Goal: Information Seeking & Learning: Find specific fact

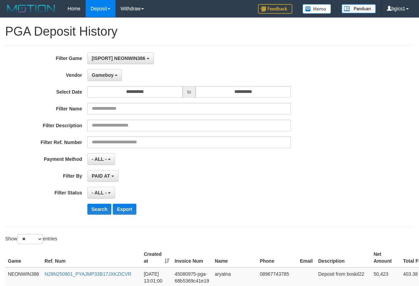
select select "**********"
select select "**"
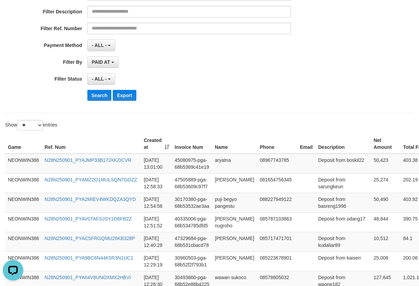
scroll to position [6, 0]
click at [107, 93] on button "Search" at bounding box center [99, 94] width 24 height 11
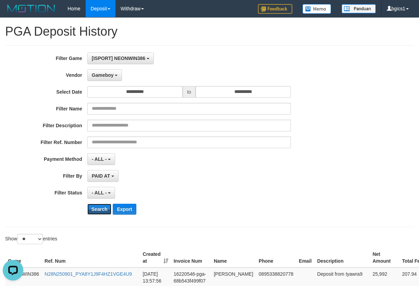
scroll to position [229, 0]
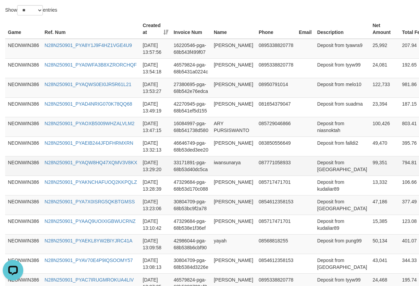
click at [288, 171] on td "087771058933" at bounding box center [276, 166] width 40 height 20
click at [36, 249] on td "NEONWIN386" at bounding box center [23, 244] width 37 height 20
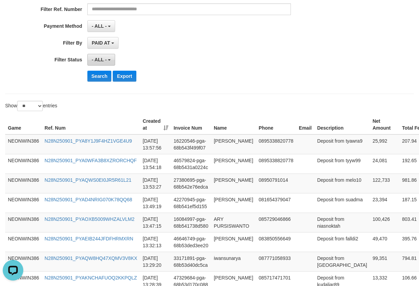
scroll to position [114, 0]
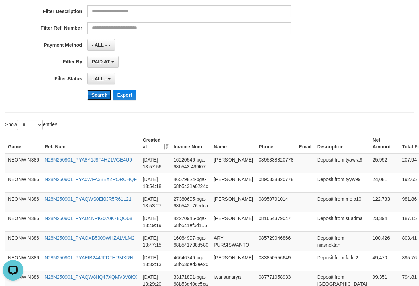
click at [95, 95] on button "Search" at bounding box center [99, 94] width 24 height 11
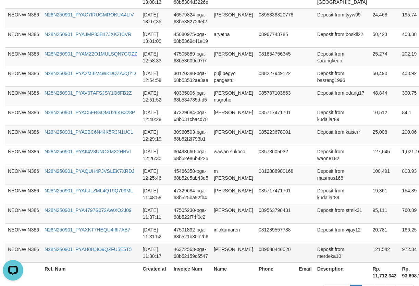
scroll to position [544, 0]
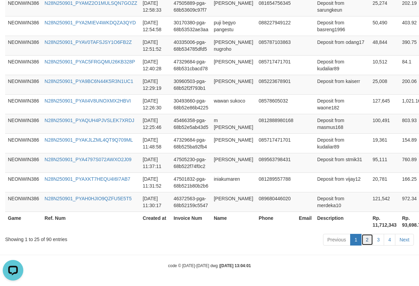
click at [365, 240] on link "2" at bounding box center [368, 240] width 12 height 12
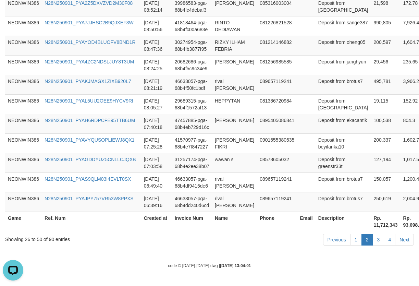
scroll to position [184, 0]
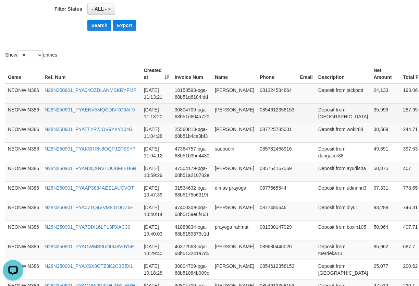
click at [371, 123] on td "35,999" at bounding box center [385, 113] width 29 height 20
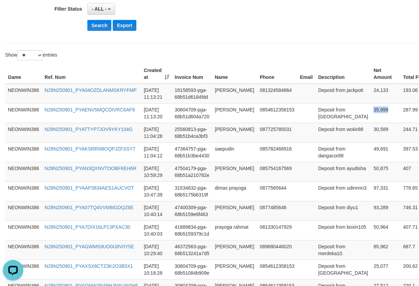
copy td "35,999"
click at [371, 92] on td "24,133" at bounding box center [385, 94] width 29 height 20
copy td "24,133"
click at [217, 94] on td "ahmad sidiq faozan" at bounding box center [234, 94] width 45 height 20
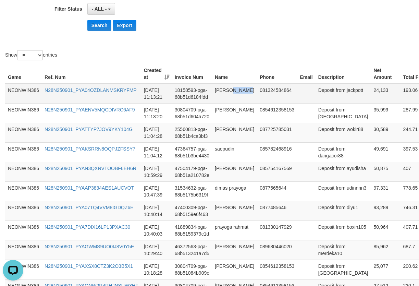
click at [217, 94] on td "ahmad sidiq faozan" at bounding box center [234, 94] width 45 height 20
copy td "ahmad sidiq faozan"
click at [217, 94] on td "ahmad sidiq faozan" at bounding box center [234, 94] width 45 height 20
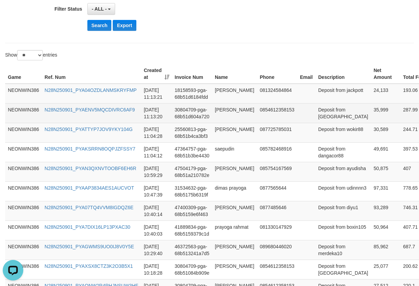
click at [234, 121] on td "[PERSON_NAME]" at bounding box center [234, 113] width 45 height 20
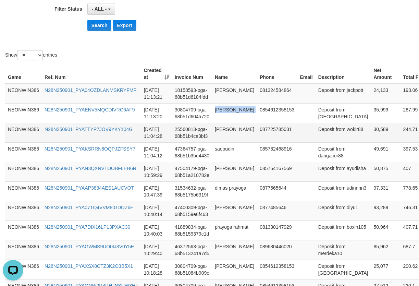
copy td "[PERSON_NAME]"
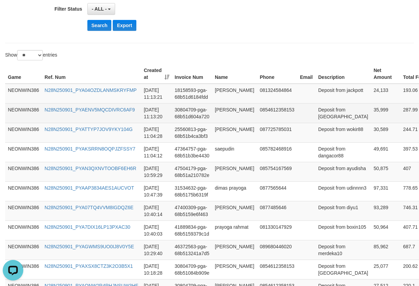
click at [316, 123] on td "Deposit from [GEOGRAPHIC_DATA]" at bounding box center [344, 113] width 56 height 20
copy td "bagiwdlah"
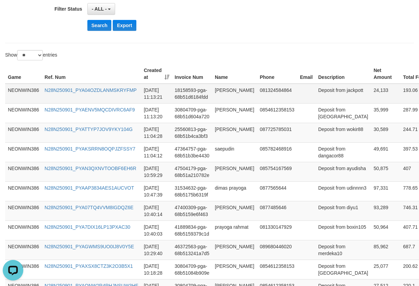
click at [316, 104] on td "Deposit from jackpott" at bounding box center [344, 94] width 56 height 20
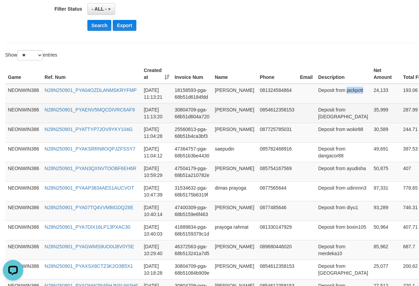
copy td "jackpott"
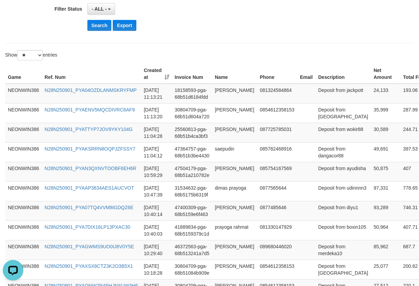
click at [371, 98] on td "24,133" at bounding box center [385, 94] width 29 height 20
copy td "24,133"
click at [371, 98] on td "24,133" at bounding box center [385, 94] width 29 height 20
click at [96, 24] on button "Search" at bounding box center [99, 25] width 24 height 11
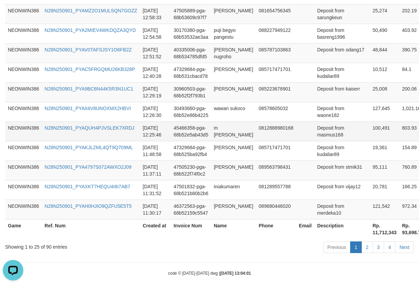
scroll to position [544, 0]
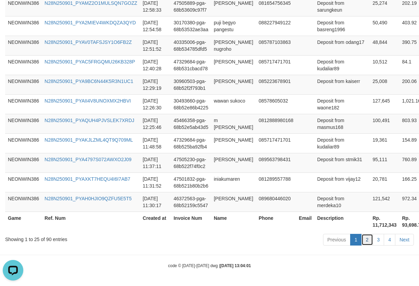
click at [365, 243] on link "2" at bounding box center [368, 240] width 12 height 12
click at [365, 239] on link "2" at bounding box center [368, 240] width 12 height 12
click at [363, 241] on link "2" at bounding box center [368, 240] width 12 height 12
click at [365, 241] on link "2" at bounding box center [368, 240] width 12 height 12
click at [367, 241] on link "2" at bounding box center [368, 240] width 12 height 12
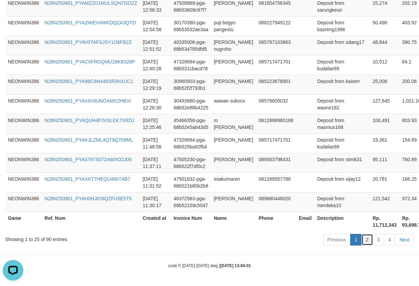
click at [372, 241] on link "2" at bounding box center [368, 240] width 12 height 12
click at [371, 239] on link "2" at bounding box center [368, 240] width 12 height 12
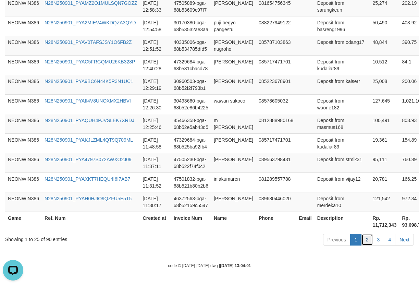
click at [365, 243] on link "2" at bounding box center [368, 240] width 12 height 12
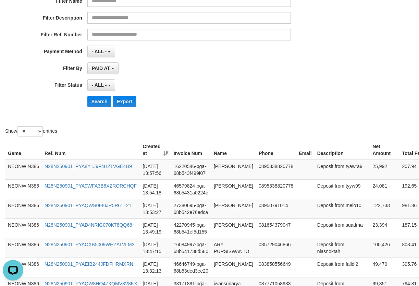
scroll to position [114, 0]
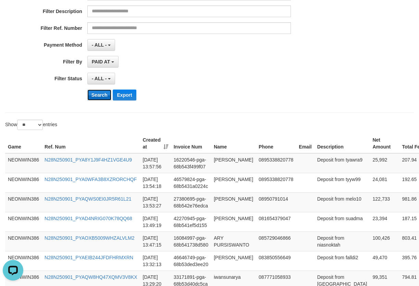
click at [104, 98] on button "Search" at bounding box center [99, 94] width 24 height 11
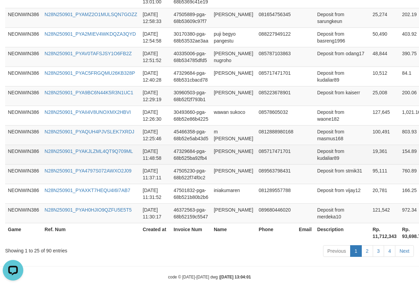
scroll to position [544, 0]
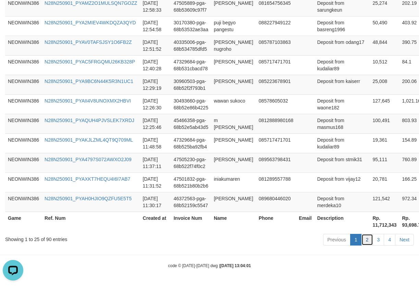
click at [366, 240] on link "2" at bounding box center [368, 240] width 12 height 12
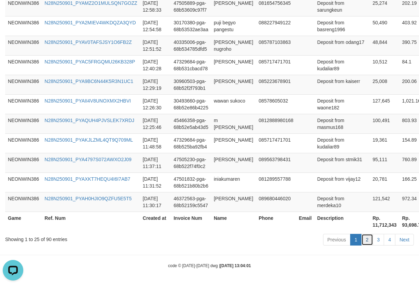
click at [370, 239] on link "2" at bounding box center [368, 240] width 12 height 12
click at [244, 226] on th "Name" at bounding box center [233, 222] width 45 height 20
click at [364, 239] on link "2" at bounding box center [368, 240] width 12 height 12
click at [383, 242] on link "3" at bounding box center [379, 240] width 12 height 12
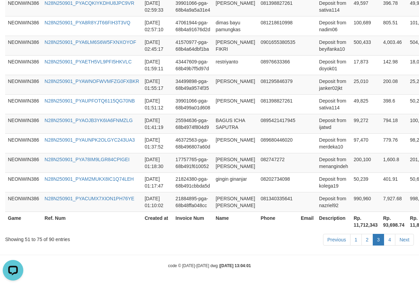
click at [405, 241] on link "Next" at bounding box center [404, 240] width 19 height 12
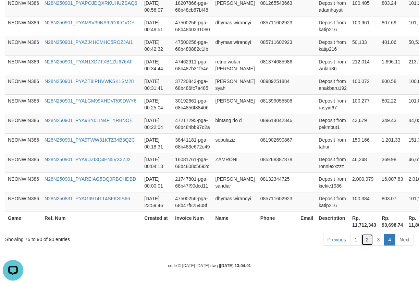
click at [366, 241] on link "2" at bounding box center [368, 240] width 12 height 12
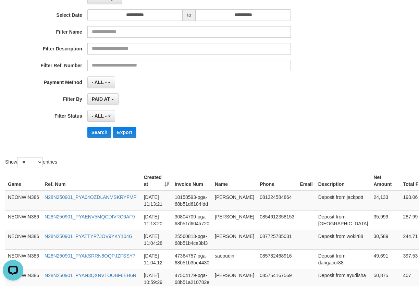
scroll to position [23, 0]
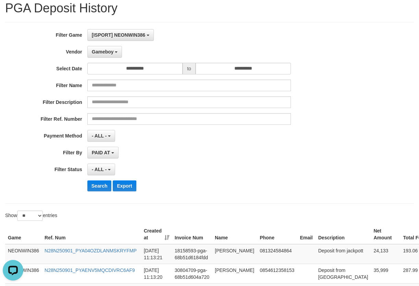
click at [259, 186] on div "Search Export" at bounding box center [218, 185] width 262 height 11
click at [94, 185] on button "Search" at bounding box center [99, 185] width 24 height 11
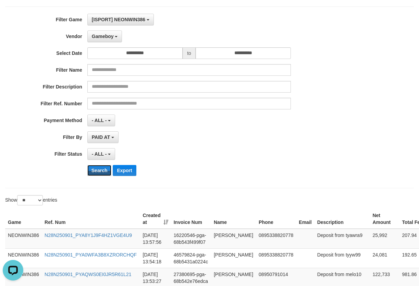
scroll to position [544, 0]
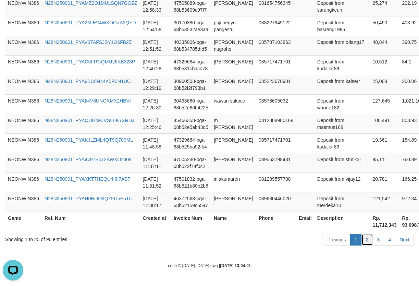
click at [370, 239] on link "2" at bounding box center [368, 240] width 12 height 12
click at [404, 240] on link "Next" at bounding box center [404, 240] width 19 height 12
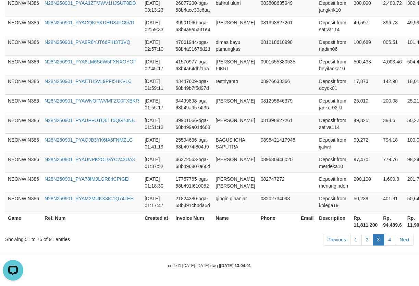
scroll to position [592, 0]
click at [370, 242] on link "2" at bounding box center [368, 240] width 12 height 12
click at [367, 238] on link "2" at bounding box center [368, 240] width 12 height 12
click at [358, 239] on link "1" at bounding box center [356, 240] width 12 height 12
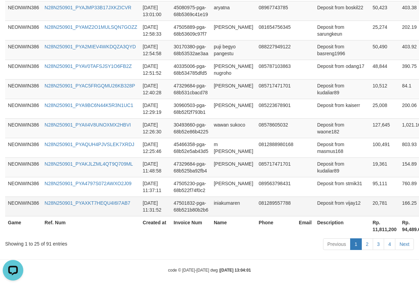
scroll to position [544, 0]
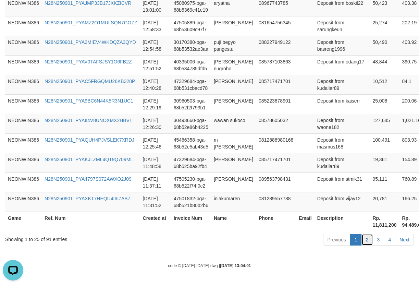
click at [368, 242] on link "2" at bounding box center [368, 240] width 12 height 12
click at [388, 241] on link "4" at bounding box center [390, 240] width 12 height 12
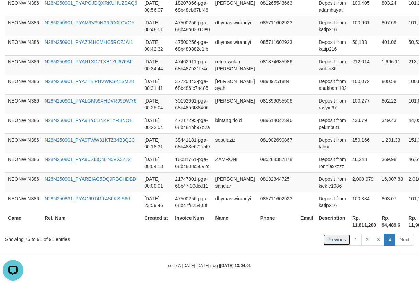
click at [338, 241] on link "Previous" at bounding box center [336, 240] width 27 height 12
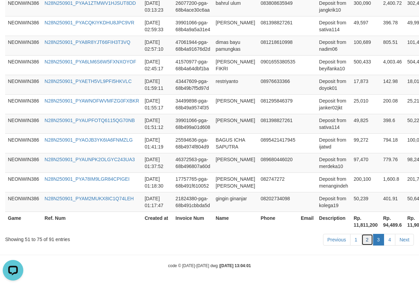
click at [371, 239] on link "2" at bounding box center [368, 240] width 12 height 12
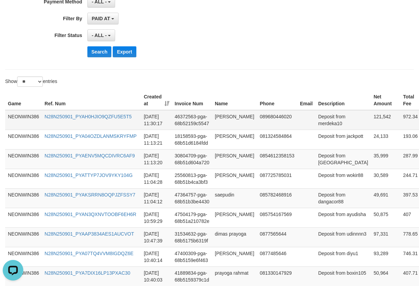
click at [371, 124] on td "121,542" at bounding box center [385, 120] width 29 height 20
drag, startPoint x: 345, startPoint y: 124, endPoint x: 352, endPoint y: 123, distance: 7.5
click at [371, 123] on td "121,542" at bounding box center [385, 120] width 29 height 20
copy td "121,542"
click at [216, 121] on td "[PERSON_NAME]" at bounding box center [234, 120] width 45 height 20
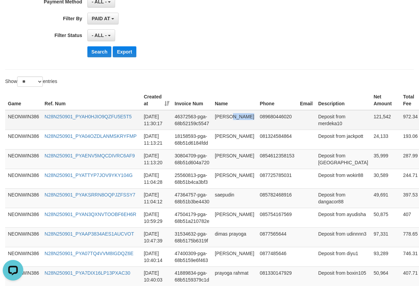
copy td "setiady"
click at [216, 121] on td "[PERSON_NAME]" at bounding box center [234, 120] width 45 height 20
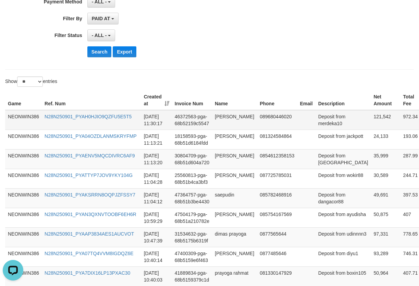
click at [316, 127] on td "Deposit from merdeka10" at bounding box center [344, 120] width 56 height 20
click at [324, 130] on td "Deposit from merdeka10" at bounding box center [344, 120] width 56 height 20
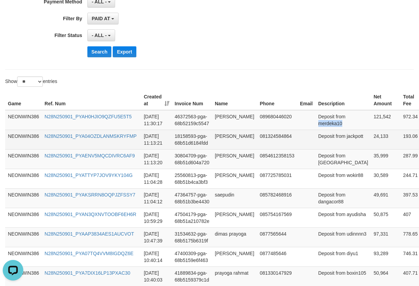
copy td "merdeka10"
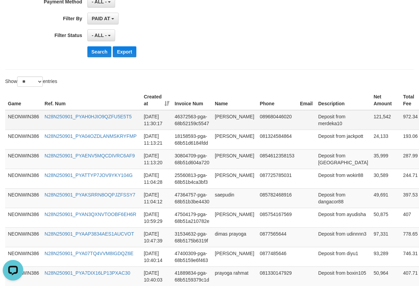
click at [371, 120] on td "121,542" at bounding box center [385, 120] width 29 height 20
click at [106, 51] on button "Search" at bounding box center [99, 51] width 24 height 11
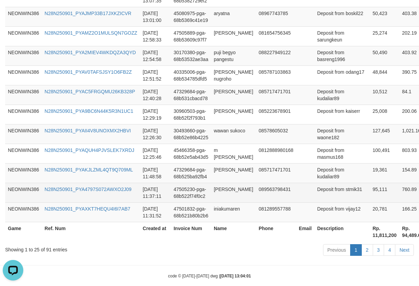
scroll to position [544, 0]
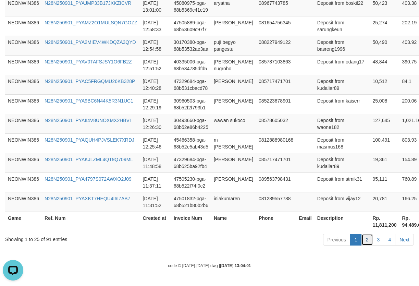
click at [368, 240] on link "2" at bounding box center [368, 240] width 12 height 12
click at [411, 242] on link "Next" at bounding box center [404, 240] width 19 height 12
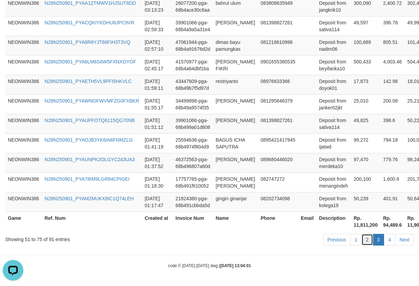
click at [369, 239] on link "2" at bounding box center [368, 240] width 12 height 12
click at [390, 240] on link "4" at bounding box center [390, 240] width 12 height 12
click at [339, 242] on link "Previous" at bounding box center [336, 240] width 27 height 12
click at [331, 237] on link "Previous" at bounding box center [336, 240] width 27 height 12
click at [334, 237] on link "Previous" at bounding box center [336, 240] width 27 height 12
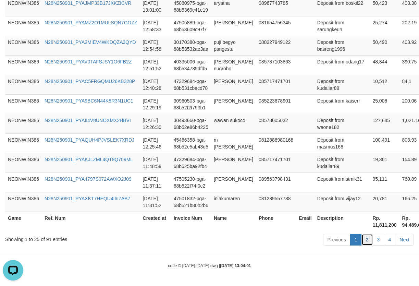
click at [368, 239] on link "2" at bounding box center [368, 240] width 12 height 12
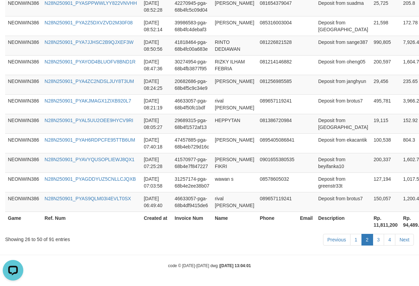
scroll to position [709, 0]
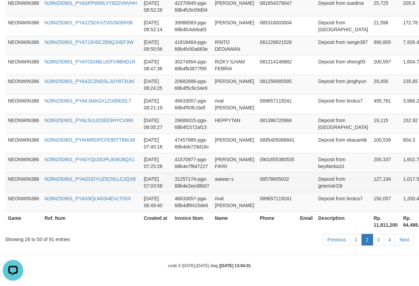
click at [333, 184] on td "Deposit from greenstr33t" at bounding box center [344, 182] width 56 height 20
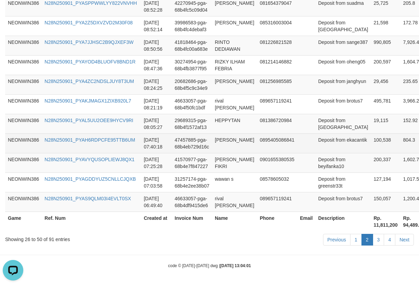
scroll to position [137, 0]
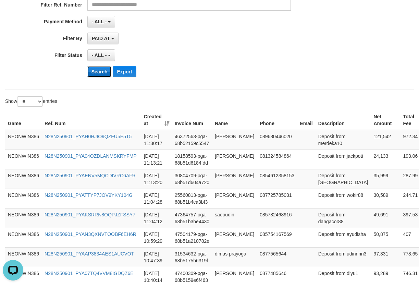
click at [96, 73] on button "Search" at bounding box center [99, 71] width 24 height 11
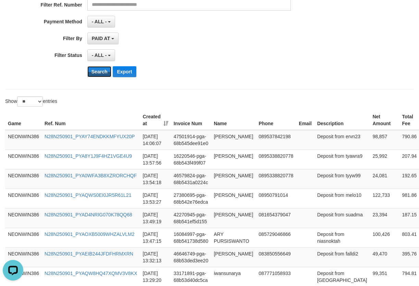
scroll to position [544, 0]
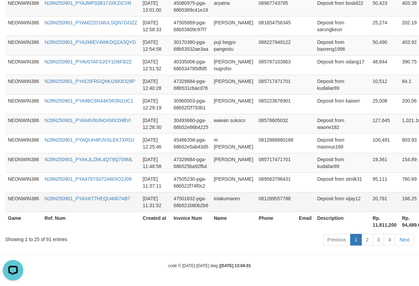
click at [370, 202] on td "20,781" at bounding box center [384, 202] width 29 height 20
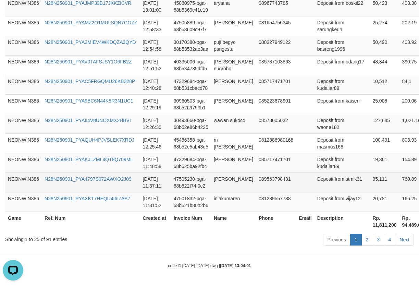
click at [370, 184] on td "95,111" at bounding box center [384, 182] width 29 height 20
drag, startPoint x: 354, startPoint y: 184, endPoint x: 357, endPoint y: 174, distance: 10.1
click at [370, 184] on td "95,111" at bounding box center [384, 182] width 29 height 20
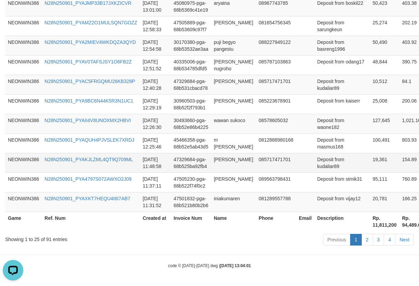
click at [370, 160] on td "19,361" at bounding box center [384, 163] width 29 height 20
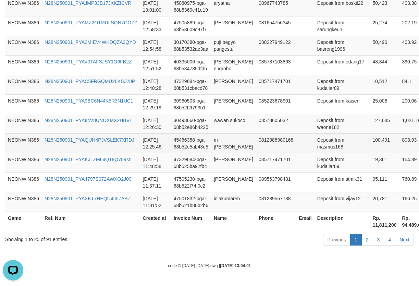
click at [370, 139] on td "100,491" at bounding box center [384, 143] width 29 height 20
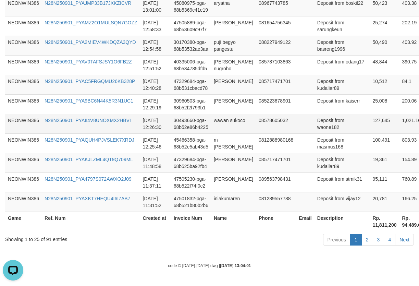
click at [370, 123] on td "127,645" at bounding box center [384, 124] width 29 height 20
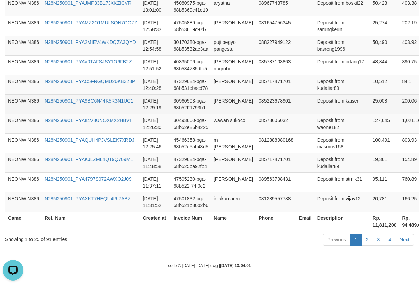
click at [370, 101] on td "25,008" at bounding box center [384, 104] width 29 height 20
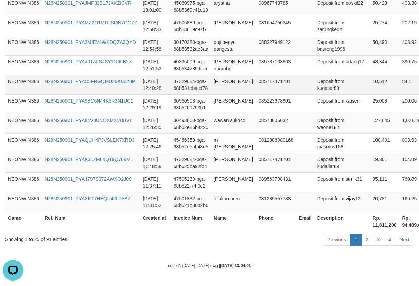
click at [370, 82] on td "10,512" at bounding box center [384, 85] width 29 height 20
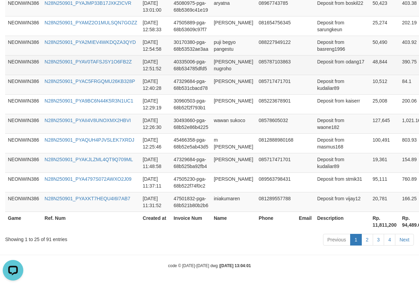
click at [370, 66] on td "48,844" at bounding box center [384, 65] width 29 height 20
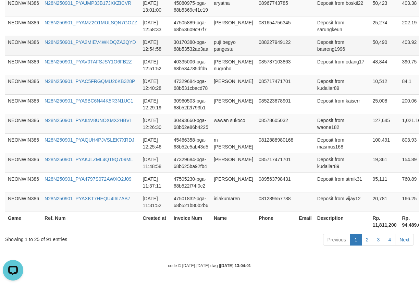
click at [370, 45] on td "50,490" at bounding box center [384, 46] width 29 height 20
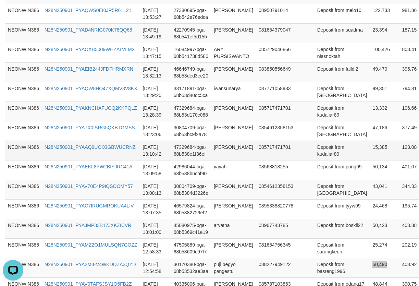
scroll to position [316, 0]
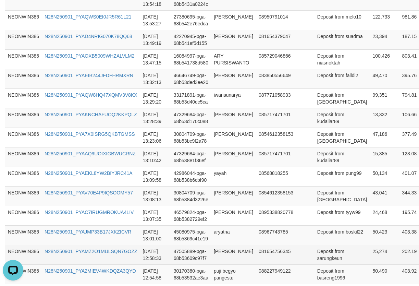
click at [370, 250] on td "25,274" at bounding box center [384, 255] width 29 height 20
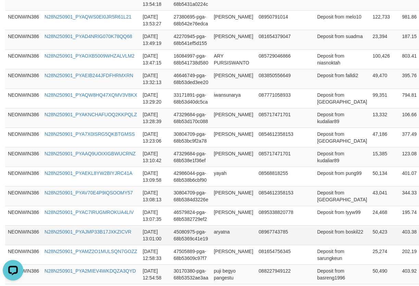
click at [370, 232] on td "50,423" at bounding box center [384, 235] width 29 height 20
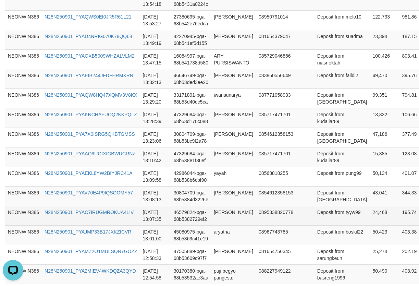
click at [370, 209] on td "24,468" at bounding box center [384, 216] width 29 height 20
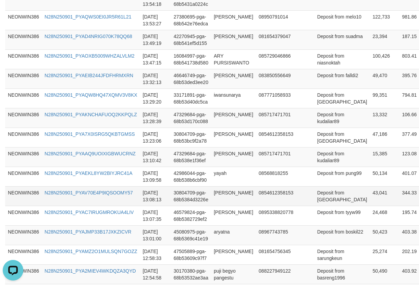
click at [370, 193] on td "43,041" at bounding box center [384, 196] width 29 height 20
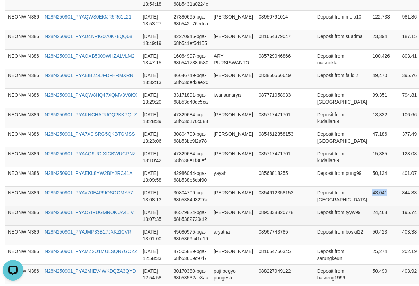
drag, startPoint x: 351, startPoint y: 193, endPoint x: 416, endPoint y: 215, distance: 69.2
click at [370, 193] on td "43,041" at bounding box center [384, 196] width 29 height 20
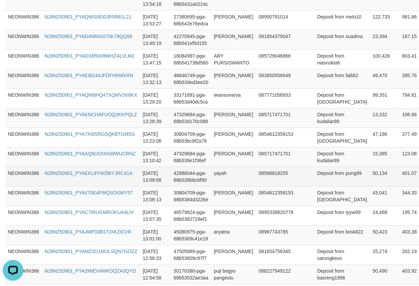
click at [370, 176] on td "50,134" at bounding box center [384, 177] width 29 height 20
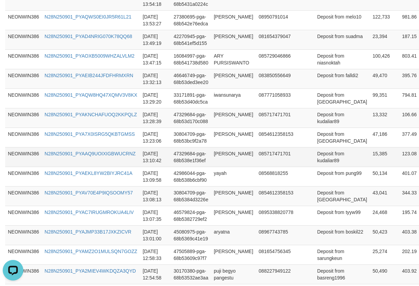
click at [370, 155] on td "15,385" at bounding box center [384, 157] width 29 height 20
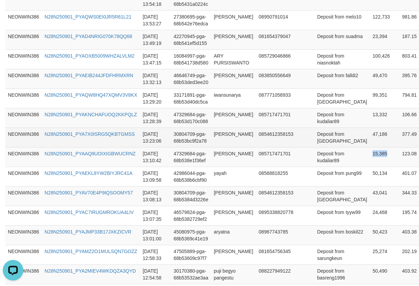
click at [370, 131] on td "47,186" at bounding box center [384, 138] width 29 height 20
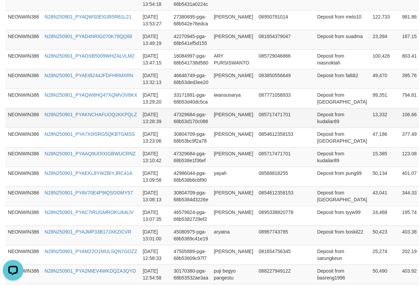
click at [370, 113] on td "13,332" at bounding box center [384, 118] width 29 height 20
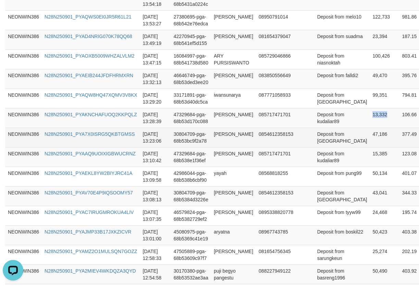
drag, startPoint x: 352, startPoint y: 113, endPoint x: 407, endPoint y: 129, distance: 57.0
click at [370, 113] on td "13,332" at bounding box center [384, 118] width 29 height 20
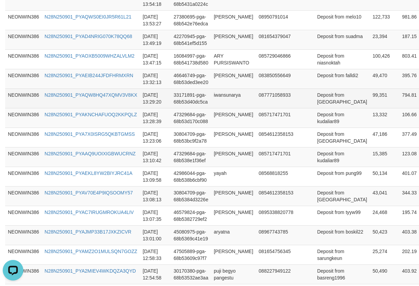
click at [370, 98] on td "99,351" at bounding box center [384, 98] width 29 height 20
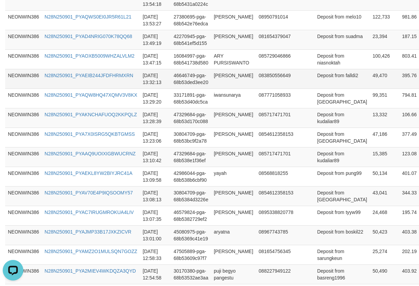
click at [370, 79] on td "49,470" at bounding box center [384, 79] width 29 height 20
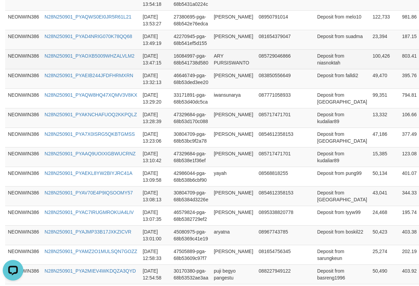
click at [370, 56] on td "100,426" at bounding box center [384, 59] width 29 height 20
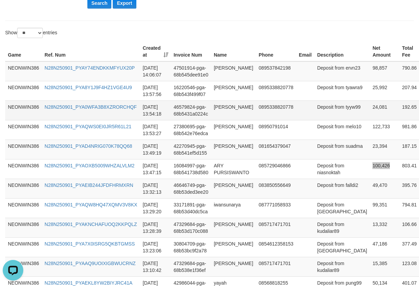
scroll to position [202, 0]
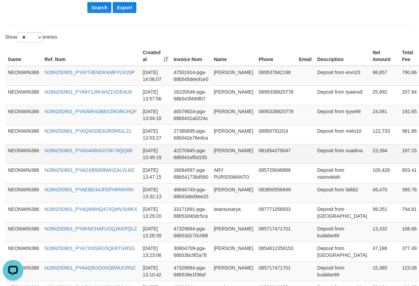
click at [370, 151] on td "23,394" at bounding box center [384, 154] width 29 height 20
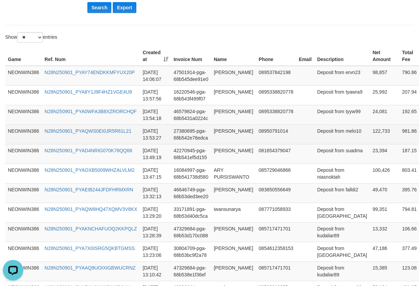
click at [370, 133] on td "122,733" at bounding box center [384, 134] width 29 height 20
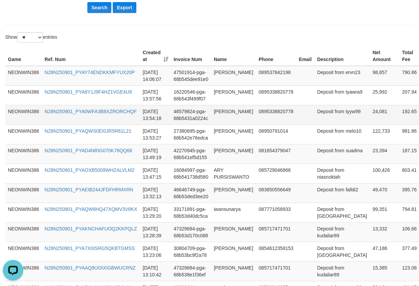
click at [370, 110] on td "24,081" at bounding box center [384, 115] width 29 height 20
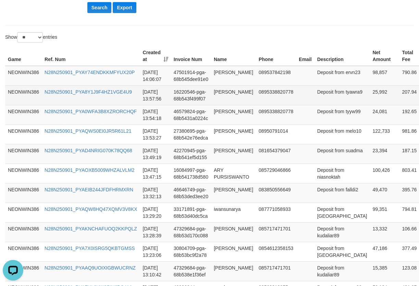
click at [370, 95] on td "25,992" at bounding box center [384, 95] width 29 height 20
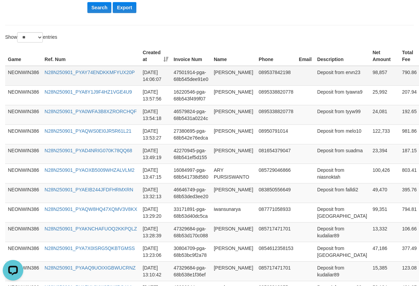
click at [370, 75] on td "98,857" at bounding box center [384, 76] width 29 height 20
click at [223, 71] on td "[PERSON_NAME]" at bounding box center [233, 76] width 45 height 20
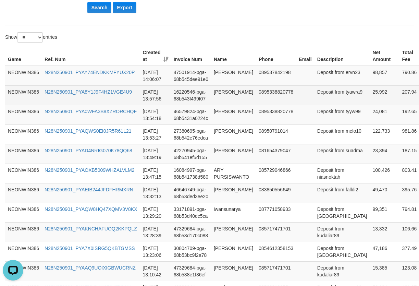
click at [219, 93] on td "[PERSON_NAME]" at bounding box center [233, 95] width 45 height 20
click at [218, 94] on td "[PERSON_NAME]" at bounding box center [233, 95] width 45 height 20
click at [218, 93] on td "[PERSON_NAME]" at bounding box center [233, 95] width 45 height 20
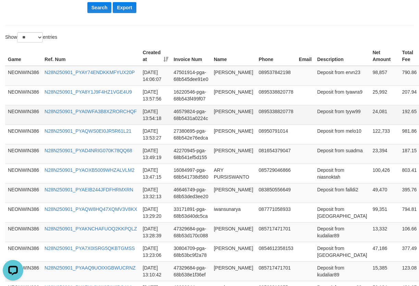
click at [230, 121] on td "[PERSON_NAME]" at bounding box center [233, 115] width 45 height 20
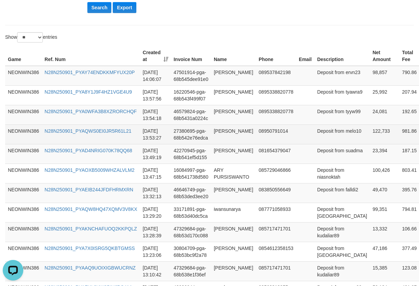
click at [235, 142] on td "ilham adhitya" at bounding box center [233, 134] width 45 height 20
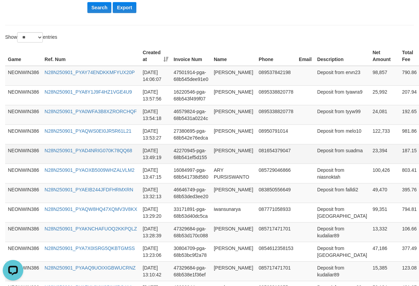
click at [240, 156] on td "wawan awandi" at bounding box center [233, 154] width 45 height 20
click at [234, 156] on td "wawan awandi" at bounding box center [233, 154] width 45 height 20
click at [228, 184] on td "riki rifaldi" at bounding box center [233, 193] width 45 height 20
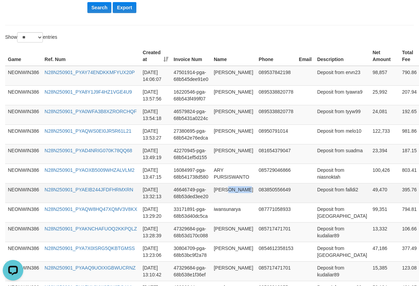
click at [228, 184] on td "riki rifaldi" at bounding box center [233, 193] width 45 height 20
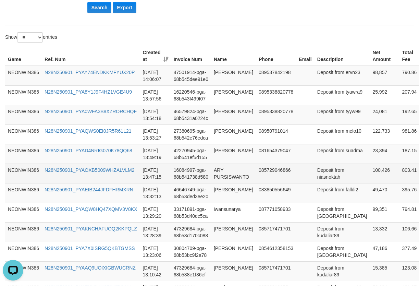
click at [228, 179] on td "ARY PURSISWANTO" at bounding box center [233, 174] width 45 height 20
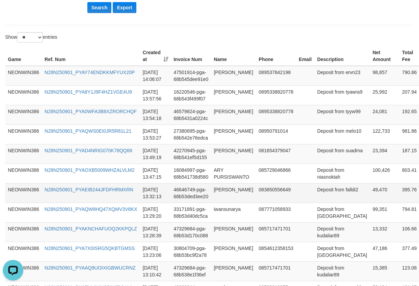
click at [221, 193] on td "riki rifaldi" at bounding box center [233, 193] width 45 height 20
click at [221, 200] on td "riki rifaldi" at bounding box center [233, 193] width 45 height 20
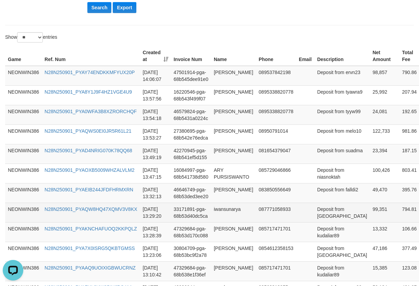
click at [222, 209] on td "iwansunarya" at bounding box center [233, 213] width 45 height 20
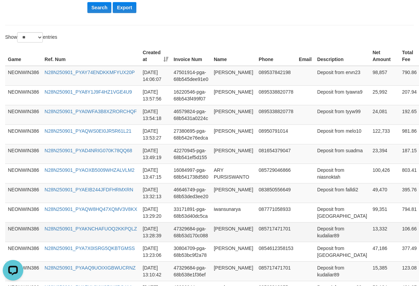
click at [224, 228] on td "[PERSON_NAME]" at bounding box center [233, 232] width 45 height 20
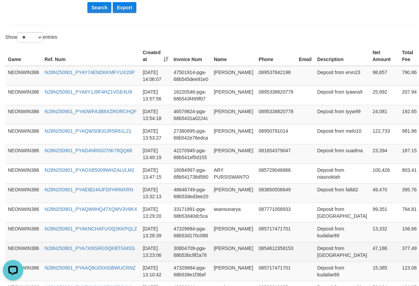
click at [218, 254] on td "[PERSON_NAME]" at bounding box center [233, 252] width 45 height 20
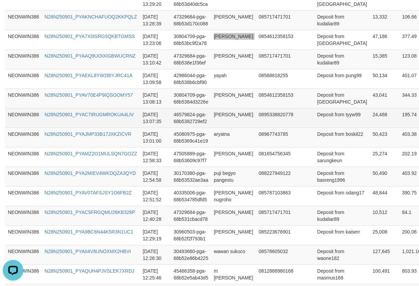
scroll to position [430, 0]
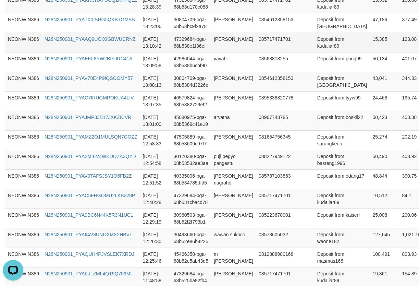
click at [224, 43] on td "[PERSON_NAME]" at bounding box center [233, 43] width 45 height 20
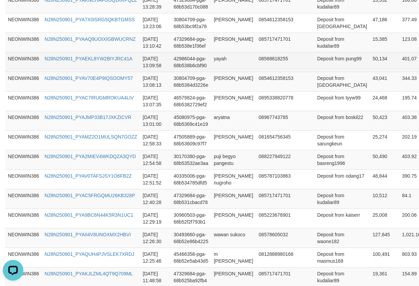
click at [217, 63] on td "yayah" at bounding box center [233, 62] width 45 height 20
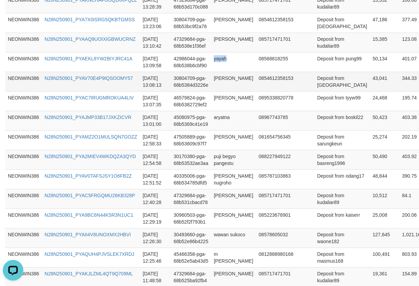
click at [228, 85] on td "[PERSON_NAME]" at bounding box center [233, 82] width 45 height 20
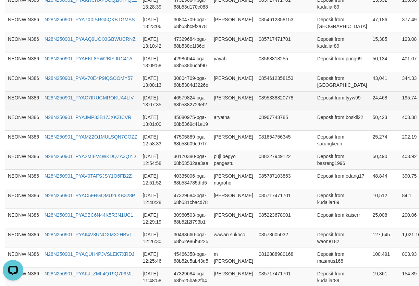
click at [229, 104] on td "[PERSON_NAME]" at bounding box center [233, 101] width 45 height 20
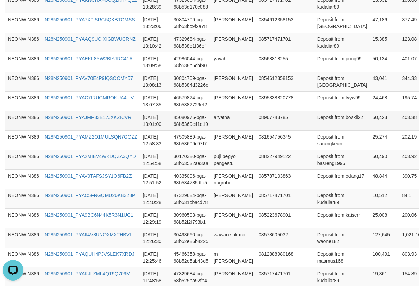
click at [216, 120] on td "aryatna" at bounding box center [233, 121] width 45 height 20
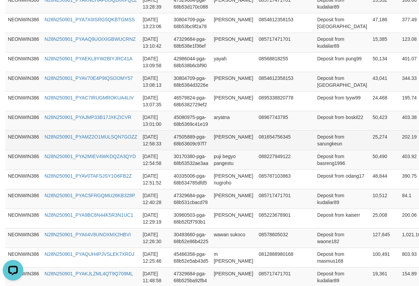
click at [225, 138] on td "siti sarah" at bounding box center [233, 140] width 45 height 20
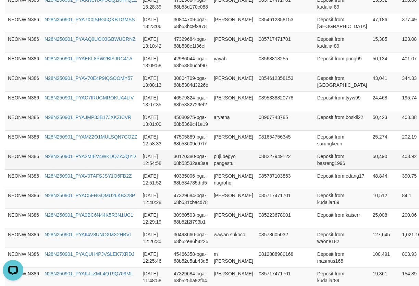
click at [228, 166] on td "puji begyo pangestu" at bounding box center [233, 160] width 45 height 20
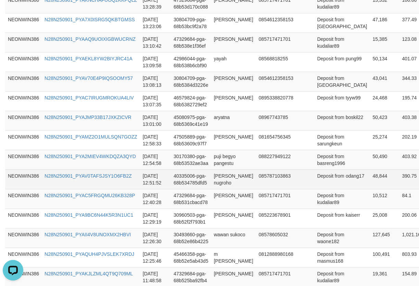
click at [216, 180] on td "[PERSON_NAME] nugroho" at bounding box center [233, 179] width 45 height 20
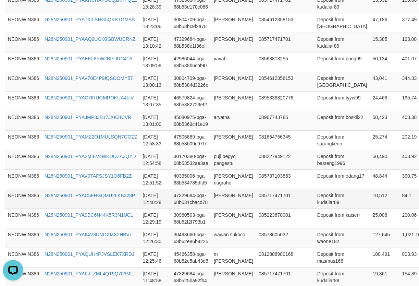
click at [223, 196] on td "[PERSON_NAME]" at bounding box center [233, 199] width 45 height 20
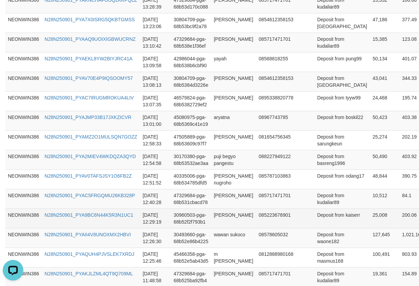
click at [229, 226] on td "dendi mulyadi" at bounding box center [233, 218] width 45 height 20
click at [228, 226] on td "dendi mulyadi" at bounding box center [233, 218] width 45 height 20
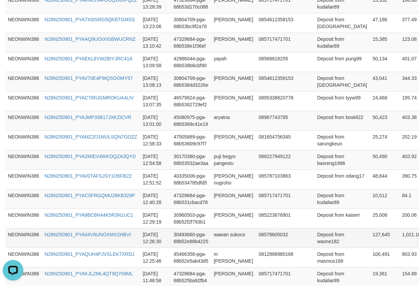
click at [230, 233] on td "wawan sukoco" at bounding box center [233, 238] width 45 height 20
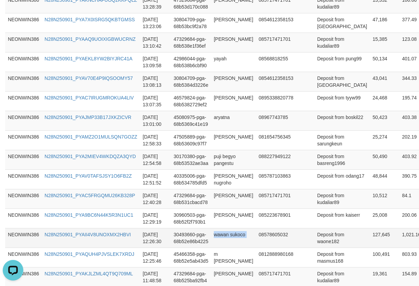
click at [230, 233] on td "wawan sukoco" at bounding box center [233, 238] width 45 height 20
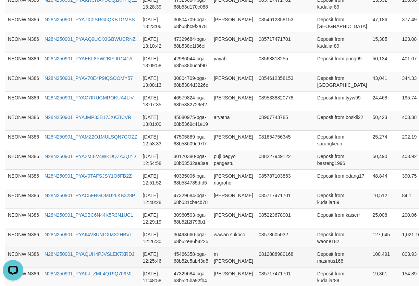
click at [226, 257] on td "m reza fahlefi" at bounding box center [233, 258] width 45 height 20
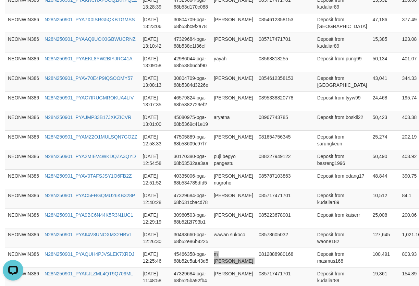
scroll to position [544, 0]
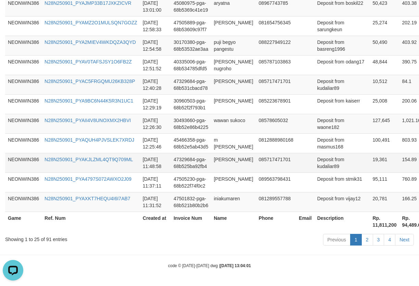
click at [222, 162] on td "[PERSON_NAME]" at bounding box center [233, 163] width 45 height 20
click at [221, 162] on td "[PERSON_NAME]" at bounding box center [233, 163] width 45 height 20
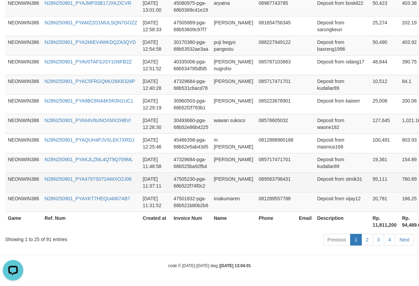
click at [225, 180] on td "vitri yanti" at bounding box center [233, 182] width 45 height 20
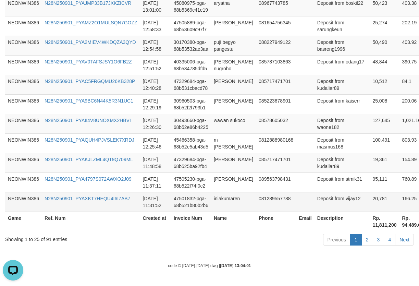
click at [237, 203] on td "iniakumaren" at bounding box center [233, 202] width 45 height 20
click at [320, 208] on td "Deposit from vijay12" at bounding box center [343, 202] width 56 height 20
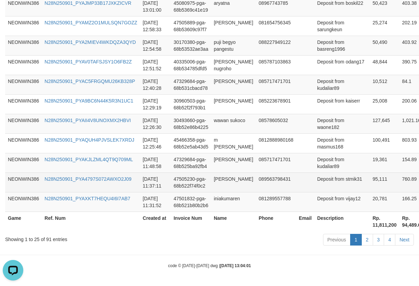
click at [322, 186] on td "Deposit from stmik31" at bounding box center [343, 182] width 56 height 20
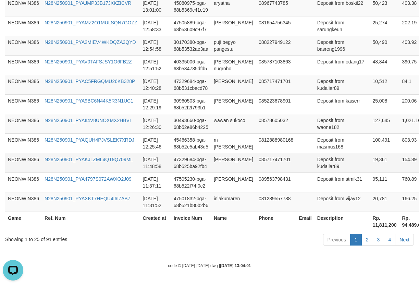
click at [325, 168] on td "Deposit from kudaliar89" at bounding box center [343, 163] width 56 height 20
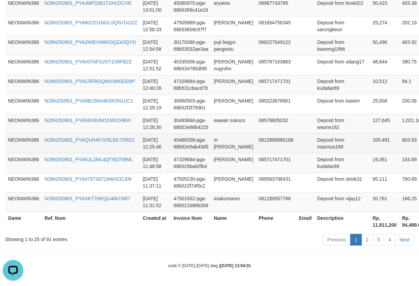
click at [328, 149] on td "Deposit from masmus168" at bounding box center [343, 143] width 56 height 20
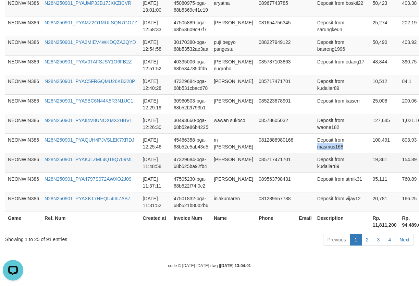
drag, startPoint x: 328, startPoint y: 149, endPoint x: 411, endPoint y: 164, distance: 84.7
click at [328, 149] on td "Deposit from masmus168" at bounding box center [343, 143] width 56 height 20
click at [324, 129] on td "Deposit from waone182" at bounding box center [343, 124] width 56 height 20
click at [321, 114] on td "Deposit from waone182" at bounding box center [343, 124] width 56 height 20
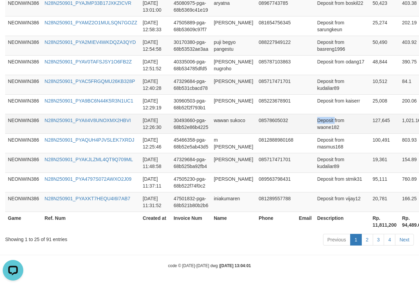
click at [321, 114] on td "Deposit from waone182" at bounding box center [343, 124] width 56 height 20
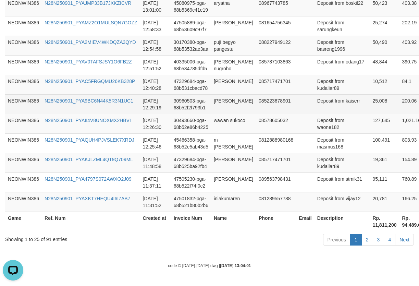
click at [322, 112] on td "Deposit from kaiserr" at bounding box center [343, 104] width 56 height 20
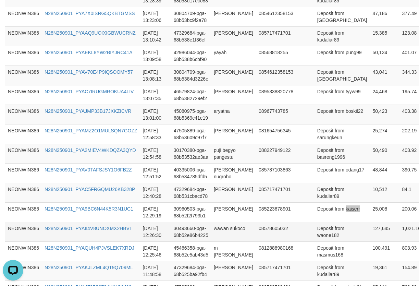
scroll to position [430, 0]
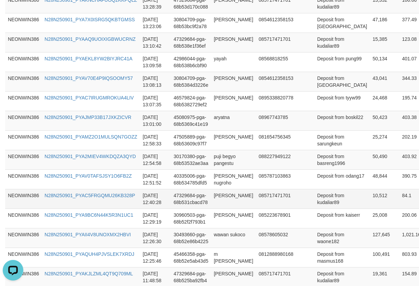
click at [326, 202] on td "Deposit from kudaliar89" at bounding box center [343, 199] width 56 height 20
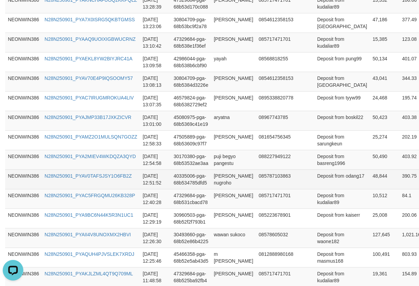
click at [328, 185] on td "Deposit from odang17" at bounding box center [343, 179] width 56 height 20
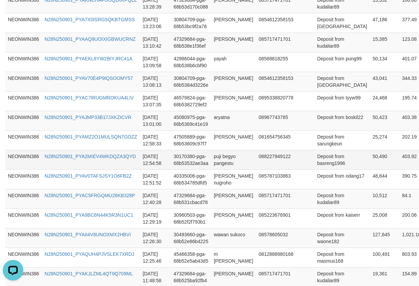
click at [323, 165] on td "Deposit from basreng1996" at bounding box center [343, 160] width 56 height 20
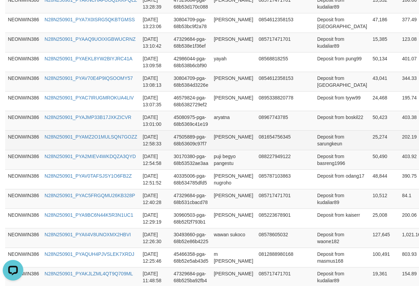
click at [327, 144] on td "Deposit from sarungkeun" at bounding box center [343, 140] width 56 height 20
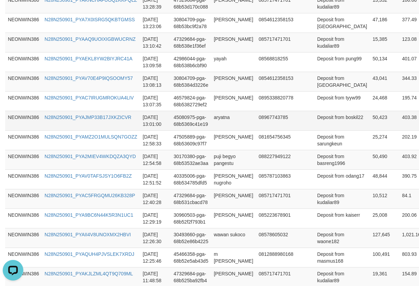
click at [322, 122] on td "Deposit from boskil22" at bounding box center [343, 121] width 56 height 20
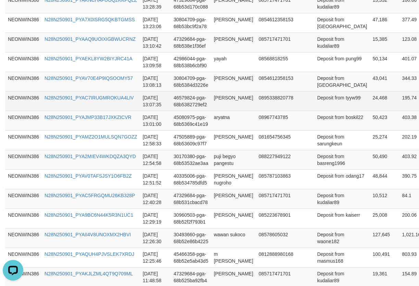
click at [324, 108] on td "Deposit from tyyw99" at bounding box center [343, 101] width 56 height 20
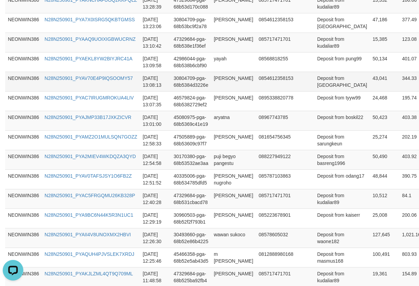
click at [318, 82] on td "Deposit from [GEOGRAPHIC_DATA]" at bounding box center [343, 82] width 56 height 20
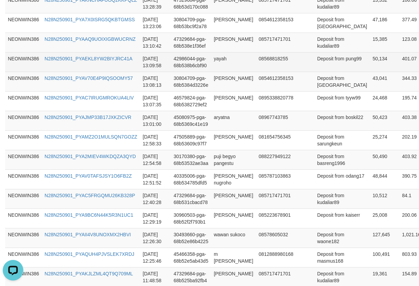
click at [320, 64] on td "Deposit from pung99" at bounding box center [343, 62] width 56 height 20
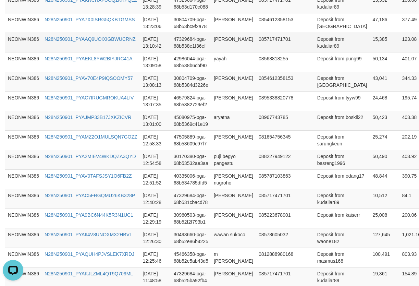
click at [320, 48] on td "Deposit from kudaliar89" at bounding box center [343, 43] width 56 height 20
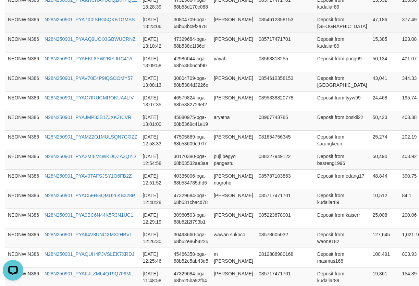
click at [326, 30] on td "Deposit from [GEOGRAPHIC_DATA]" at bounding box center [343, 23] width 56 height 20
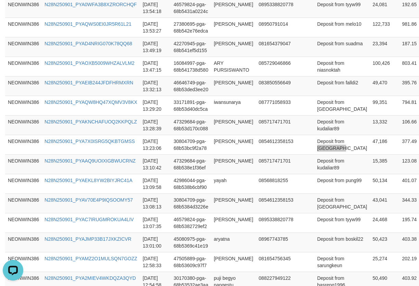
scroll to position [202, 0]
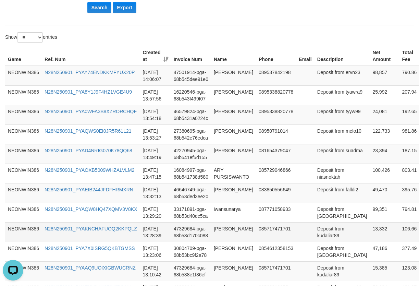
click at [321, 229] on td "Deposit from kudaliar89" at bounding box center [343, 232] width 56 height 20
click at [319, 236] on td "Deposit from kudaliar89" at bounding box center [343, 232] width 56 height 20
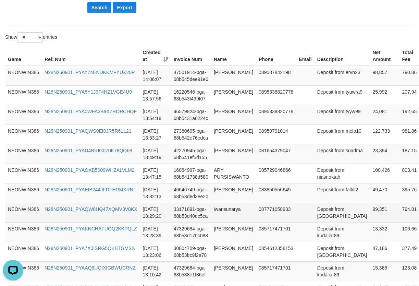
click at [322, 220] on td "Deposit from [GEOGRAPHIC_DATA]" at bounding box center [343, 213] width 56 height 20
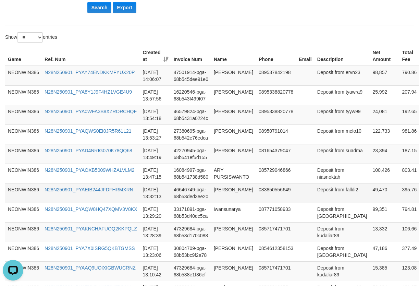
click at [322, 197] on td "Deposit from falldi2" at bounding box center [343, 193] width 56 height 20
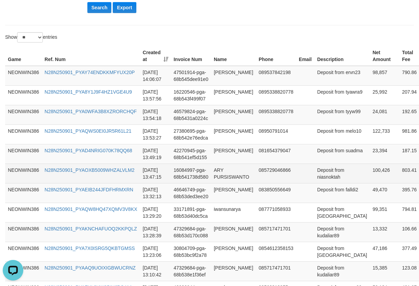
click at [322, 179] on td "Deposit from niasnoktah" at bounding box center [343, 174] width 56 height 20
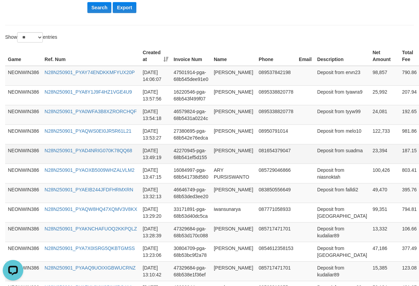
click at [320, 158] on td "Deposit from suadma" at bounding box center [343, 154] width 56 height 20
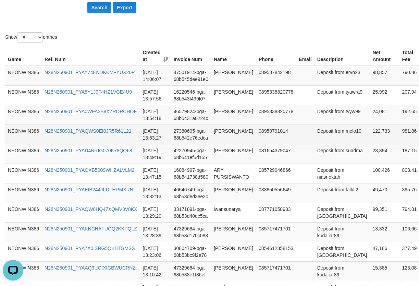
click at [315, 138] on td "Deposit from melo10" at bounding box center [343, 134] width 56 height 20
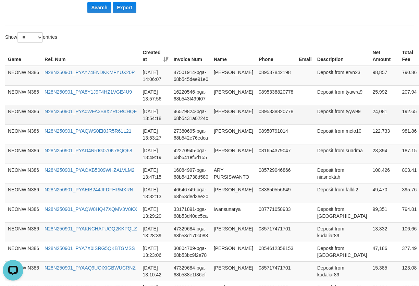
click at [319, 118] on td "Deposit from tyyw99" at bounding box center [343, 115] width 56 height 20
click at [320, 82] on td "Deposit from ervn23" at bounding box center [343, 76] width 56 height 20
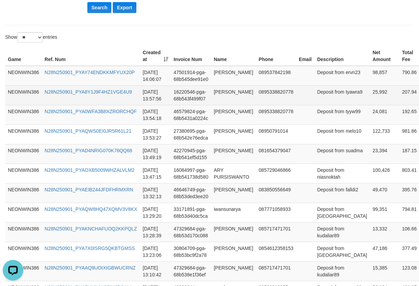
click at [322, 98] on td "Deposit from tyawra9" at bounding box center [343, 95] width 56 height 20
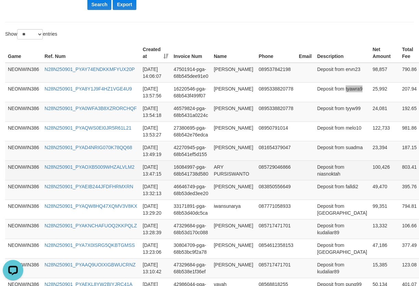
scroll to position [544, 0]
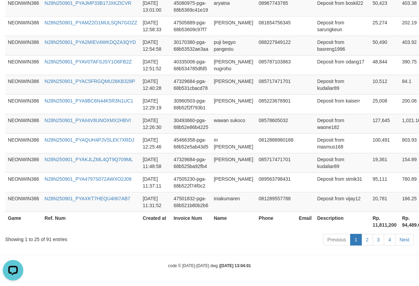
click at [370, 229] on th "Rp. 11,811,200" at bounding box center [384, 222] width 29 height 20
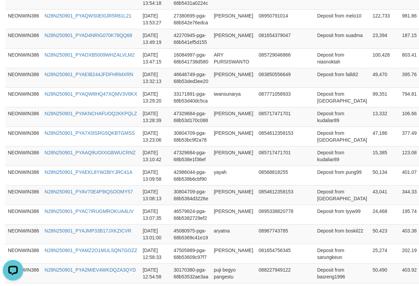
scroll to position [0, 0]
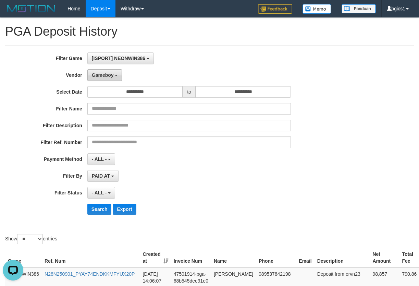
click at [115, 75] on b "button" at bounding box center [116, 75] width 3 height 1
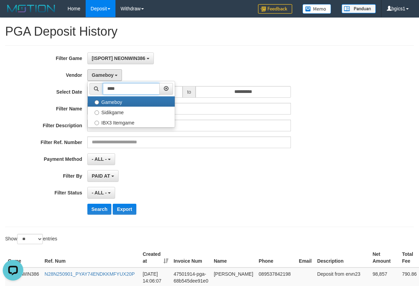
click at [135, 83] on input "****" at bounding box center [131, 89] width 57 height 12
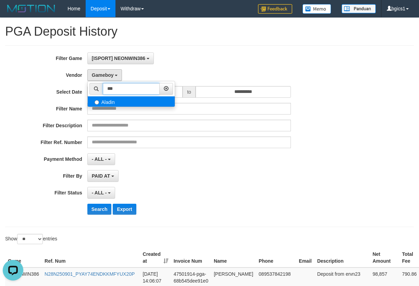
type input "***"
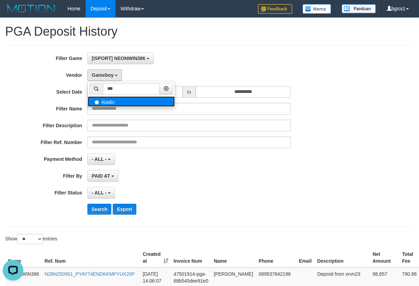
click at [129, 98] on label "Aladin" at bounding box center [131, 101] width 87 height 10
select select "**********"
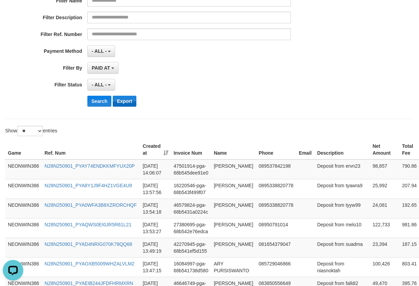
scroll to position [114, 0]
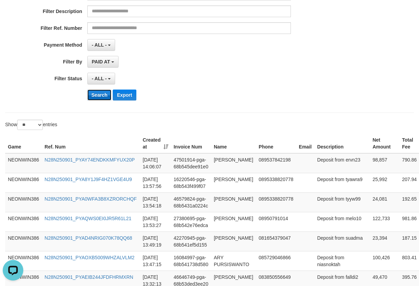
click at [100, 95] on button "Search" at bounding box center [99, 94] width 24 height 11
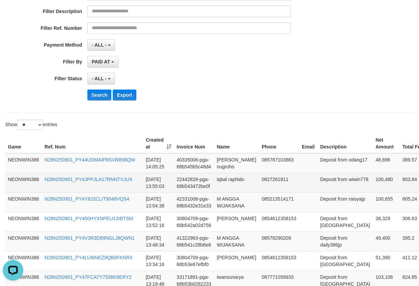
click at [299, 192] on td at bounding box center [308, 183] width 18 height 20
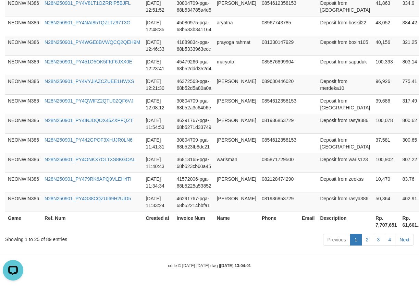
scroll to position [695, 0]
click at [364, 244] on link "2" at bounding box center [368, 240] width 12 height 12
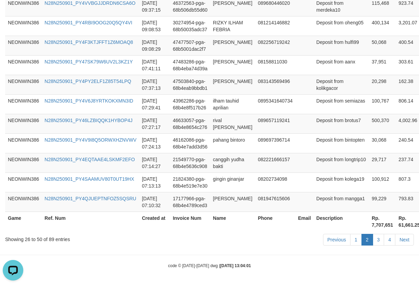
scroll to position [216, 0]
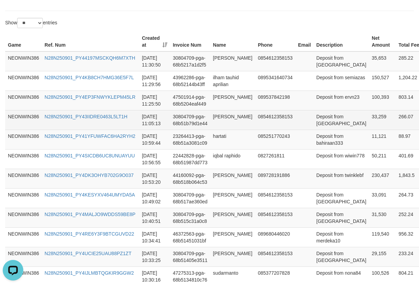
click at [369, 123] on td "33,259" at bounding box center [382, 120] width 27 height 20
click at [369, 124] on td "33,259" at bounding box center [382, 120] width 27 height 20
drag, startPoint x: 345, startPoint y: 124, endPoint x: 418, endPoint y: 130, distance: 72.9
click at [369, 124] on td "33,259" at bounding box center [382, 120] width 27 height 20
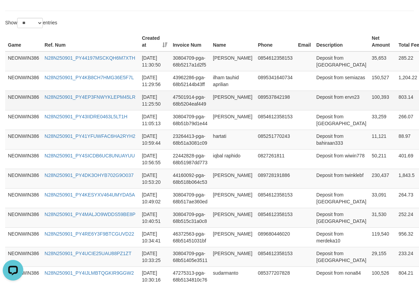
click at [369, 103] on td "100,393" at bounding box center [382, 101] width 27 height 20
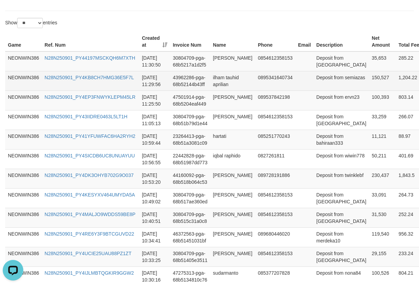
click at [369, 87] on td "150,527" at bounding box center [382, 81] width 27 height 20
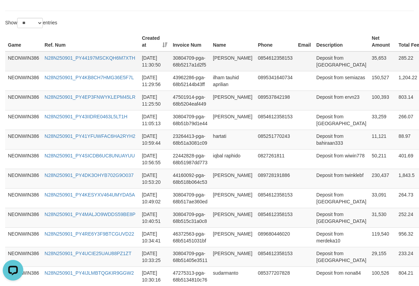
click at [369, 67] on td "35,653" at bounding box center [382, 61] width 27 height 20
click at [369, 66] on td "35,653" at bounding box center [382, 61] width 27 height 20
click at [227, 67] on td "[PERSON_NAME]" at bounding box center [232, 61] width 45 height 20
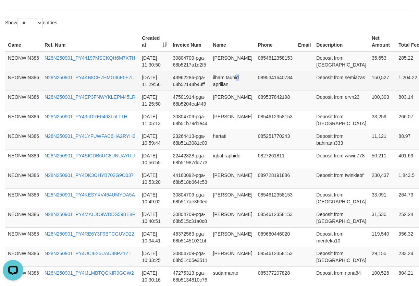
click at [224, 84] on td "ilham tauhid aprilian" at bounding box center [232, 81] width 45 height 20
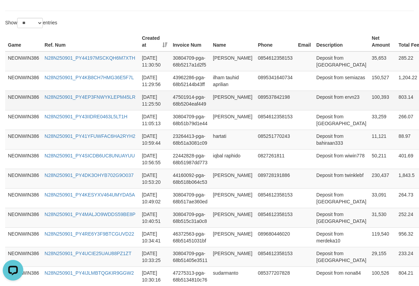
click at [220, 107] on td "[PERSON_NAME]" at bounding box center [232, 101] width 45 height 20
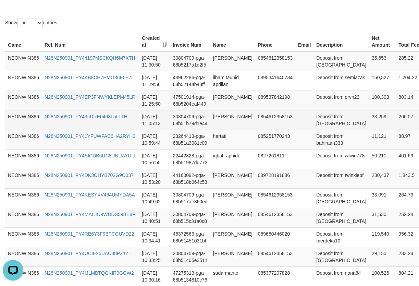
click at [212, 130] on td "[PERSON_NAME]" at bounding box center [232, 120] width 45 height 20
click at [225, 130] on td "[PERSON_NAME]" at bounding box center [232, 120] width 45 height 20
click at [314, 130] on td "Deposit from [GEOGRAPHIC_DATA]" at bounding box center [342, 120] width 56 height 20
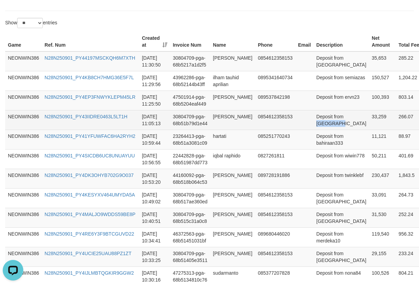
click at [314, 130] on td "Deposit from [GEOGRAPHIC_DATA]" at bounding box center [342, 120] width 56 height 20
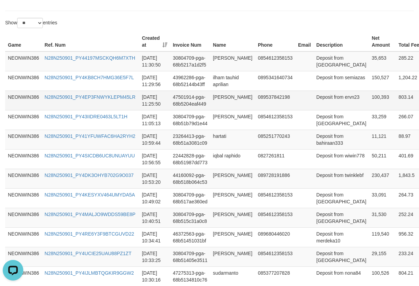
click at [314, 110] on td "Deposit from ervn23" at bounding box center [342, 101] width 56 height 20
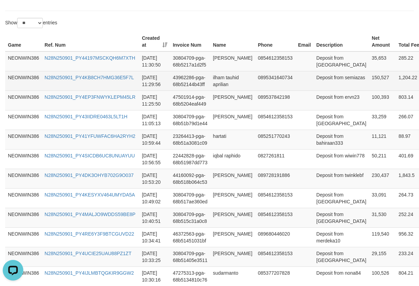
click at [314, 90] on td "Deposit from semiazas" at bounding box center [342, 81] width 56 height 20
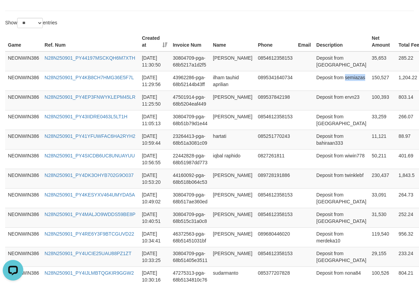
drag, startPoint x: 312, startPoint y: 90, endPoint x: 421, endPoint y: 123, distance: 114.3
click at [314, 91] on td "Deposit from semiazas" at bounding box center [342, 81] width 56 height 20
click at [320, 70] on td "Deposit from [GEOGRAPHIC_DATA]" at bounding box center [342, 61] width 56 height 20
click at [369, 55] on td "35,653" at bounding box center [382, 61] width 27 height 20
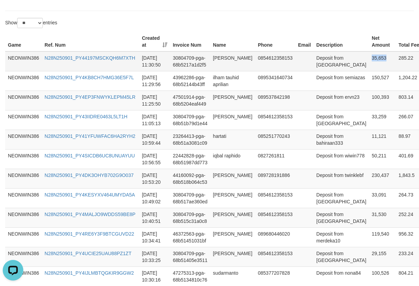
click at [369, 55] on td "35,653" at bounding box center [382, 61] width 27 height 20
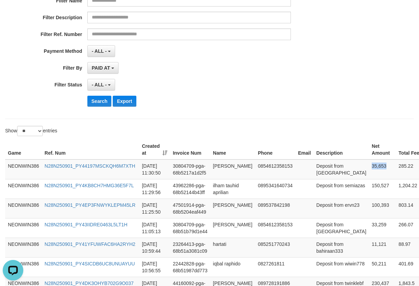
scroll to position [102, 0]
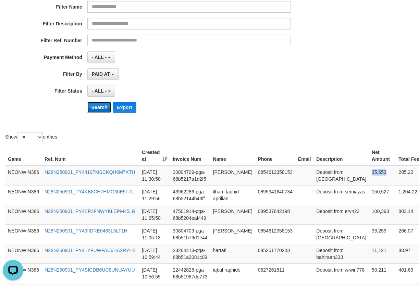
click at [98, 106] on button "Search" at bounding box center [99, 107] width 24 height 11
click at [309, 78] on div "**********" at bounding box center [174, 74] width 349 height 12
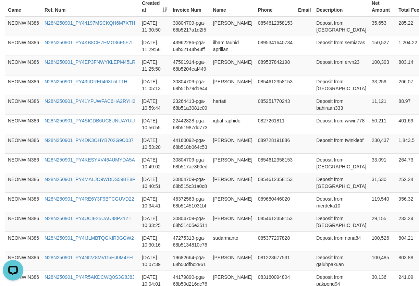
scroll to position [0, 0]
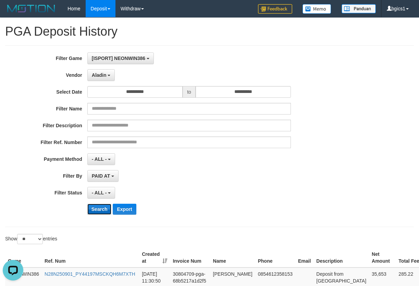
click at [92, 206] on button "Search" at bounding box center [99, 209] width 24 height 11
click at [94, 208] on button "Search" at bounding box center [99, 209] width 24 height 11
click at [100, 208] on button "Search" at bounding box center [99, 209] width 24 height 11
click at [95, 211] on button "Search" at bounding box center [99, 209] width 24 height 11
click at [226, 172] on div "PAID AT PAID AT CREATED AT" at bounding box center [189, 176] width 204 height 12
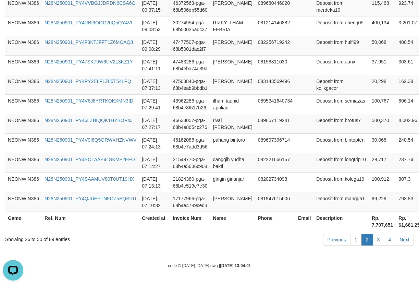
scroll to position [565, 0]
click at [357, 239] on link "1" at bounding box center [356, 240] width 12 height 12
click at [339, 243] on link "Previous" at bounding box center [336, 240] width 27 height 12
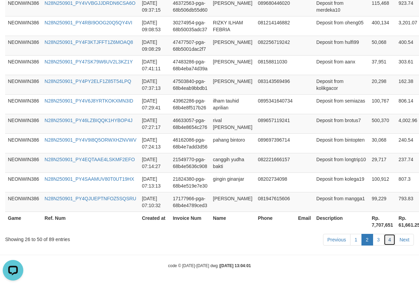
click at [394, 237] on link "4" at bounding box center [390, 240] width 12 height 12
click at [403, 239] on link "Next" at bounding box center [404, 240] width 19 height 12
click at [341, 239] on link "Previous" at bounding box center [336, 240] width 27 height 12
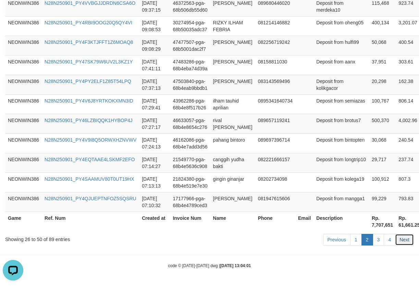
click at [401, 239] on link "Next" at bounding box center [404, 240] width 19 height 12
click at [326, 241] on link "Previous" at bounding box center [336, 240] width 27 height 12
click at [325, 241] on link "Previous" at bounding box center [336, 240] width 27 height 12
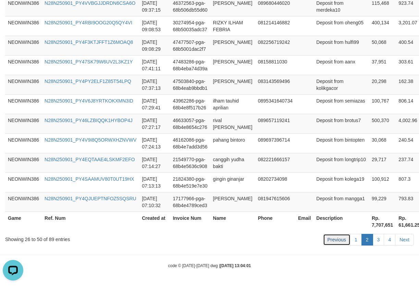
click at [349, 242] on link "Previous" at bounding box center [336, 240] width 27 height 12
click at [353, 241] on link "1" at bounding box center [356, 240] width 12 height 12
click at [403, 242] on link "Next" at bounding box center [404, 240] width 19 height 12
click at [388, 244] on link "4" at bounding box center [390, 240] width 12 height 12
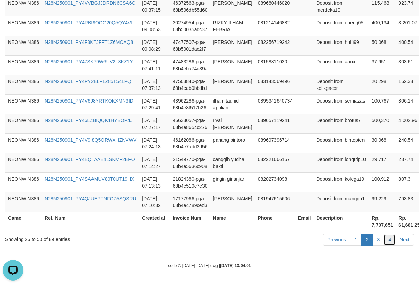
click at [384, 243] on link "4" at bounding box center [390, 240] width 12 height 12
click at [383, 239] on link "3" at bounding box center [379, 240] width 12 height 12
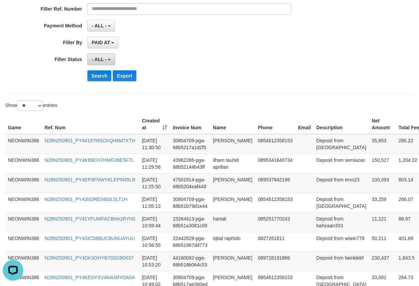
scroll to position [114, 0]
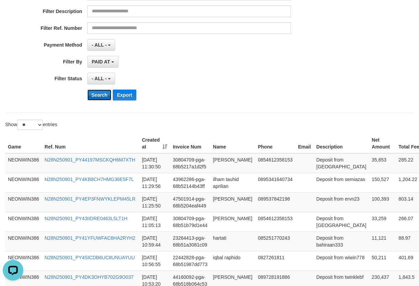
click at [99, 95] on button "Search" at bounding box center [99, 94] width 24 height 11
click at [100, 94] on button "Search" at bounding box center [99, 94] width 24 height 11
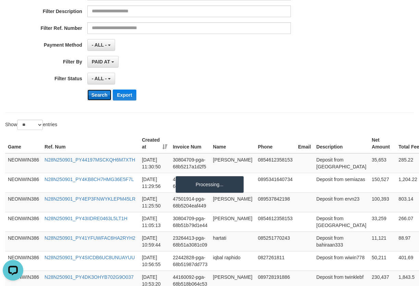
click at [100, 94] on button "Search" at bounding box center [99, 94] width 24 height 11
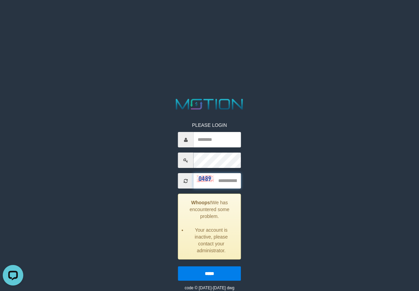
click at [201, 184] on input "text" at bounding box center [218, 180] width 48 height 15
click at [198, 182] on div at bounding box center [205, 178] width 17 height 7
click at [190, 180] on span at bounding box center [185, 180] width 15 height 15
click at [184, 180] on icon at bounding box center [186, 181] width 4 height 5
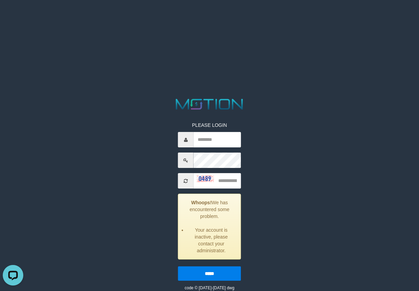
click at [184, 180] on icon at bounding box center [186, 181] width 4 height 5
click at [212, 274] on input "*****" at bounding box center [209, 273] width 63 height 14
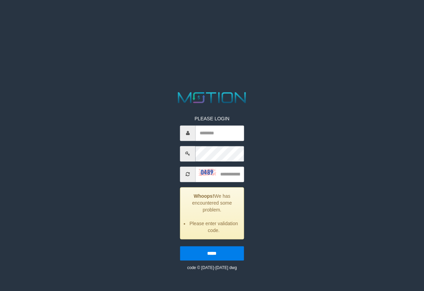
click at [134, 158] on div "PLEASE LOGIN Whoops! We has encountered some problem. Please enter validation c…" at bounding box center [212, 180] width 222 height 181
click at [185, 174] on span at bounding box center [187, 174] width 15 height 15
click at [197, 171] on input "text" at bounding box center [220, 174] width 48 height 15
click at [201, 173] on img at bounding box center [207, 172] width 17 height 7
click at [201, 173] on div at bounding box center [212, 174] width 64 height 15
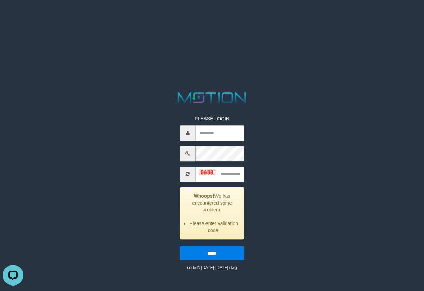
click at [201, 173] on img at bounding box center [207, 172] width 17 height 7
click at [12, 17] on html "PLEASE LOGIN Whoops! We has encountered some problem. Please enter validation c…" at bounding box center [212, 8] width 424 height 17
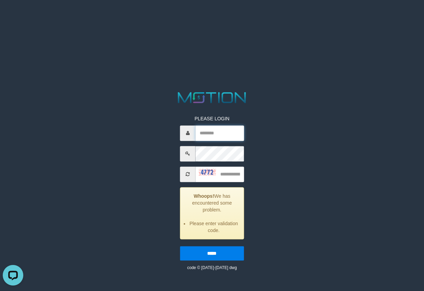
click at [213, 135] on input "text" at bounding box center [220, 132] width 48 height 15
paste input "******"
type input "******"
click at [230, 179] on input "text" at bounding box center [220, 174] width 48 height 15
type input "****"
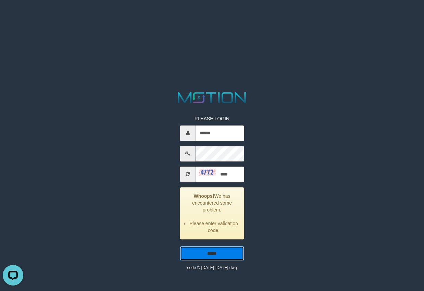
click at [208, 253] on input "*****" at bounding box center [212, 253] width 64 height 14
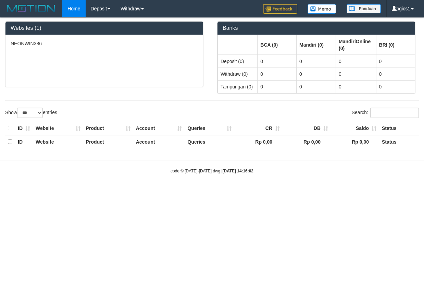
select select "***"
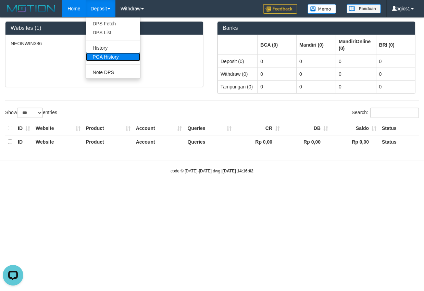
click at [117, 59] on link "PGA History" at bounding box center [113, 56] width 54 height 9
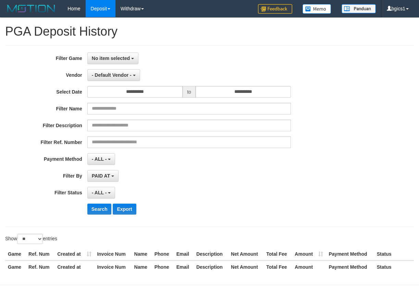
select select
select select "**"
click at [101, 61] on span "No item selected" at bounding box center [111, 58] width 38 height 5
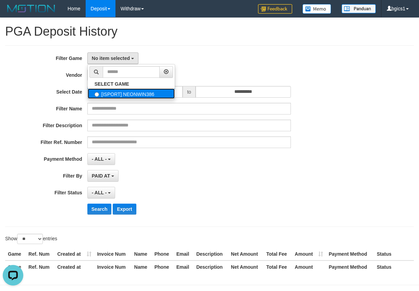
click at [101, 88] on label "[ISPORT] NEONWIN386" at bounding box center [131, 93] width 87 height 10
select select "****"
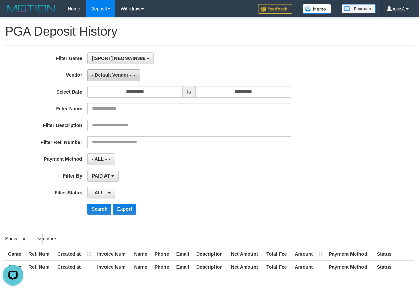
click at [119, 77] on span "- Default Vendor -" at bounding box center [112, 74] width 40 height 5
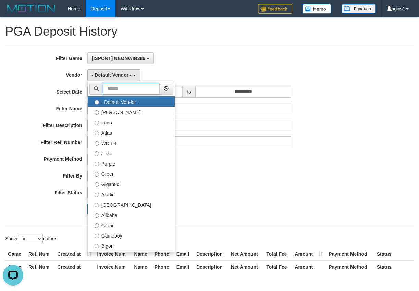
click at [131, 88] on input "text" at bounding box center [131, 89] width 57 height 12
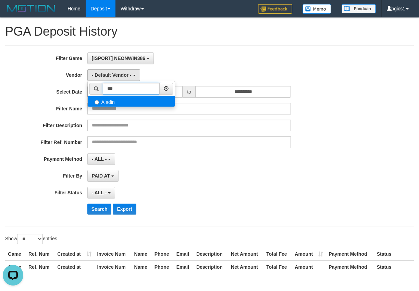
type input "***"
click at [113, 101] on label "Aladin" at bounding box center [131, 101] width 87 height 10
select select "**********"
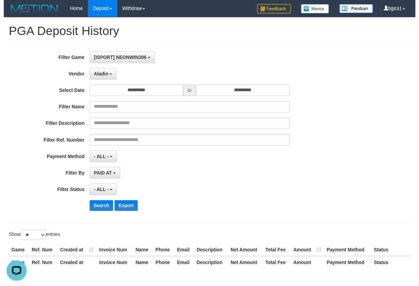
scroll to position [25, 0]
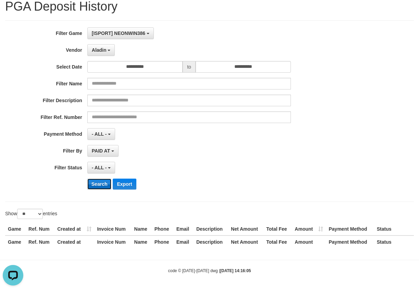
click at [98, 185] on button "Search" at bounding box center [99, 184] width 24 height 11
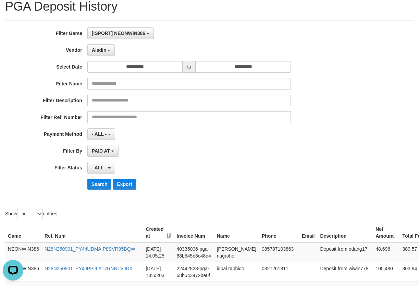
click at [303, 230] on th "Email" at bounding box center [308, 233] width 18 height 20
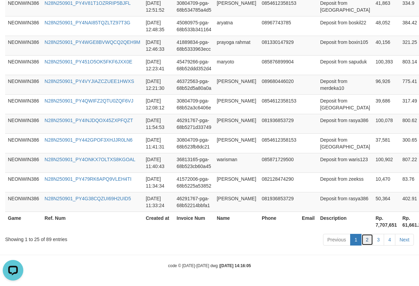
click at [370, 240] on link "2" at bounding box center [368, 240] width 12 height 12
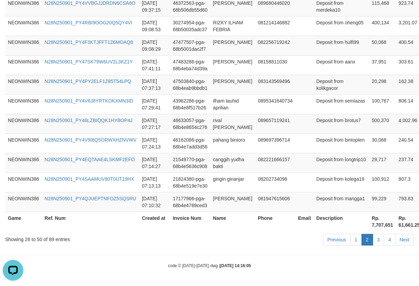
scroll to position [131, 0]
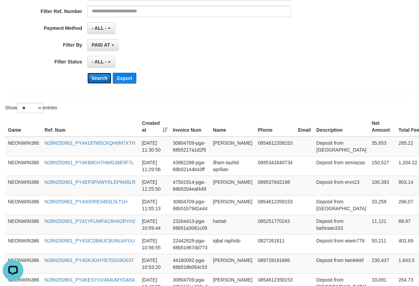
click at [98, 75] on button "Search" at bounding box center [99, 78] width 24 height 11
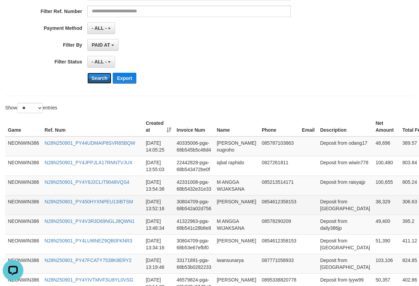
scroll to position [695, 0]
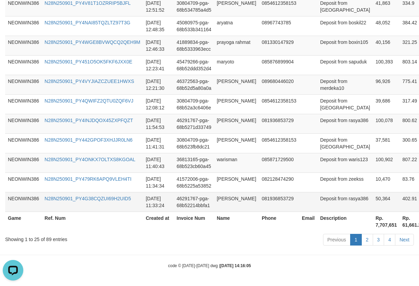
click at [373, 197] on td "50,364" at bounding box center [386, 202] width 27 height 20
copy td "50,364"
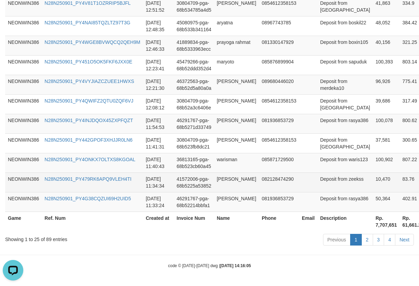
click at [373, 172] on td "10,470" at bounding box center [386, 182] width 27 height 20
copy td "10,470"
click at [373, 172] on td "10,470" at bounding box center [386, 182] width 27 height 20
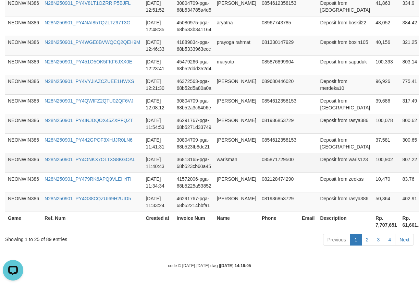
click at [373, 153] on td "100,902" at bounding box center [386, 163] width 27 height 20
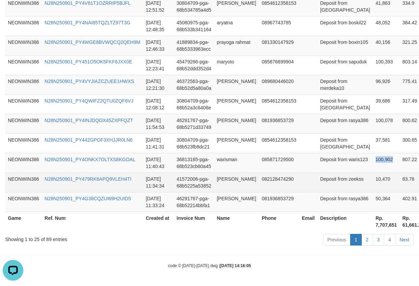
copy td "100,902"
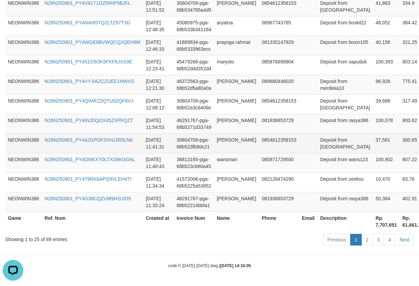
click at [373, 133] on td "37,581" at bounding box center [386, 143] width 27 height 20
drag, startPoint x: 343, startPoint y: 111, endPoint x: 403, endPoint y: 128, distance: 62.6
click at [373, 133] on td "37,581" at bounding box center [386, 143] width 27 height 20
copy td "37,581"
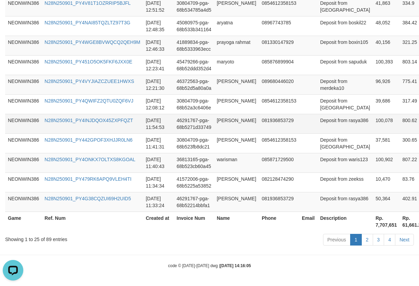
click at [373, 114] on td "100,078" at bounding box center [386, 124] width 27 height 20
copy td "100,078"
click at [373, 114] on td "100,078" at bounding box center [386, 124] width 27 height 20
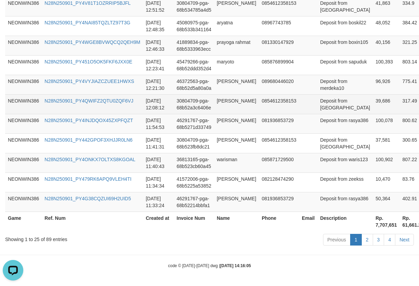
click at [373, 94] on td "39,686" at bounding box center [386, 104] width 27 height 20
copy td "39,686"
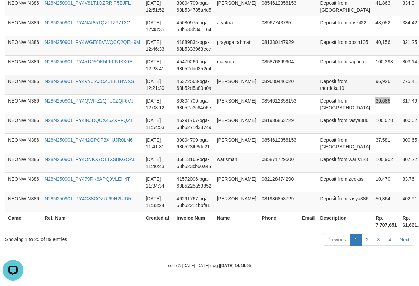
scroll to position [581, 0]
click at [373, 94] on td "96,926" at bounding box center [386, 85] width 27 height 20
copy td "96,926"
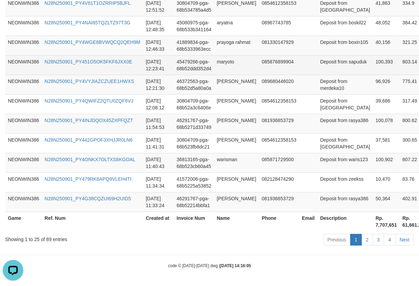
click at [373, 75] on td "100,393" at bounding box center [386, 65] width 27 height 20
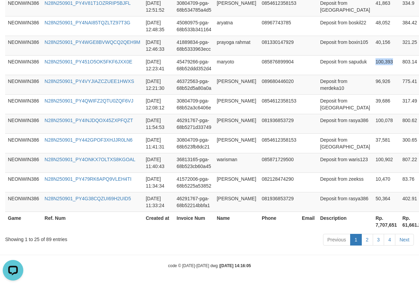
copy td "100,393"
click at [373, 55] on td "40,156" at bounding box center [386, 46] width 27 height 20
copy td "40,156"
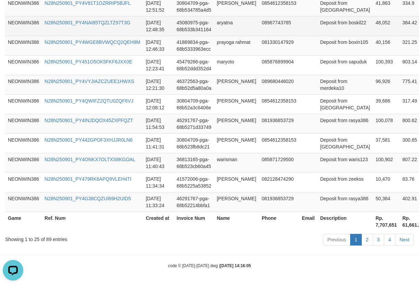
click at [373, 36] on td "48,052" at bounding box center [386, 26] width 27 height 20
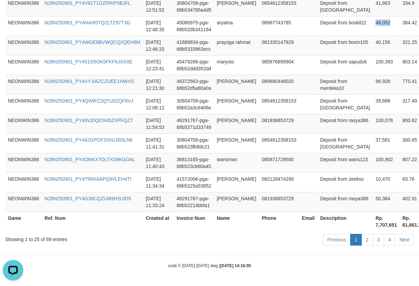
copy td "48,052"
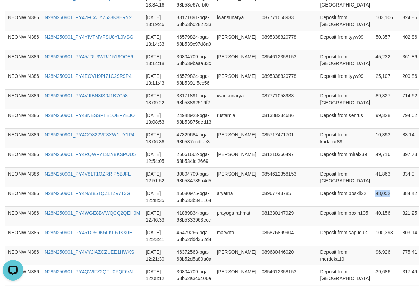
scroll to position [371, 0]
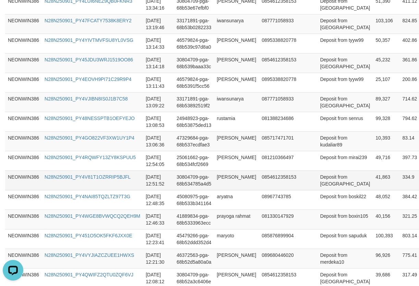
click at [373, 190] on td "41,863" at bounding box center [386, 180] width 27 height 20
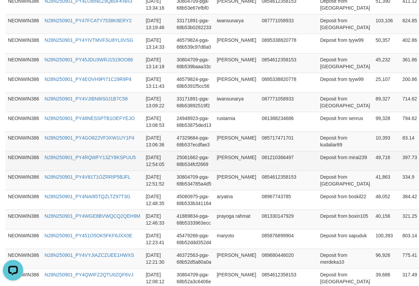
click at [373, 170] on td "49,716" at bounding box center [386, 161] width 27 height 20
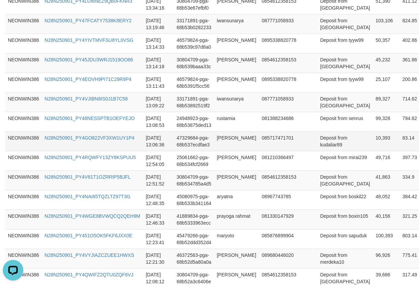
click at [373, 151] on td "10,393" at bounding box center [386, 141] width 27 height 20
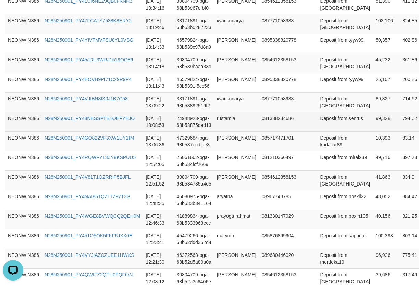
click at [373, 131] on td "99,328" at bounding box center [386, 122] width 27 height 20
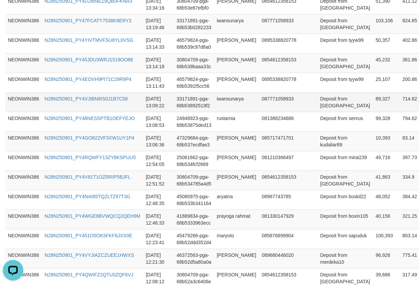
click at [373, 112] on td "89,327" at bounding box center [386, 102] width 27 height 20
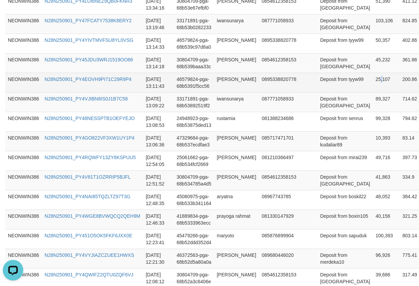
click at [373, 92] on td "25,107" at bounding box center [386, 83] width 27 height 20
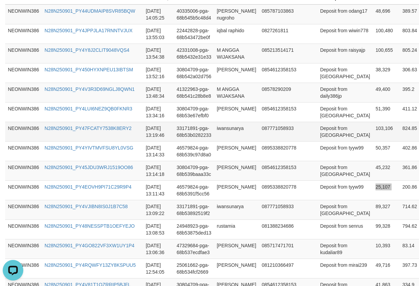
scroll to position [256, 0]
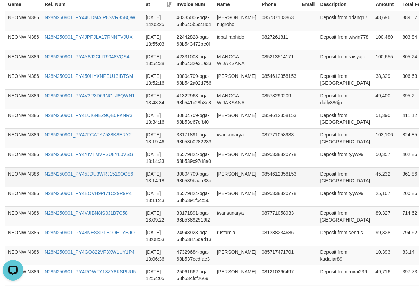
click at [373, 187] on td "45,232" at bounding box center [386, 177] width 27 height 20
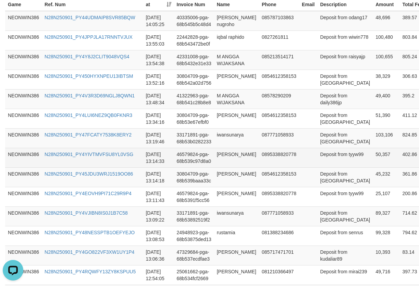
click at [373, 167] on td "50,357" at bounding box center [386, 158] width 27 height 20
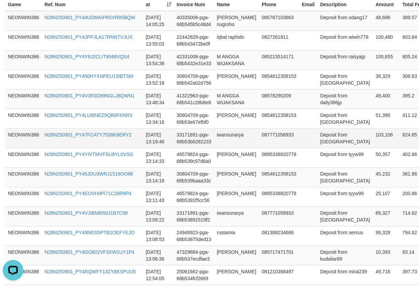
click at [373, 148] on td "103,106" at bounding box center [386, 138] width 27 height 20
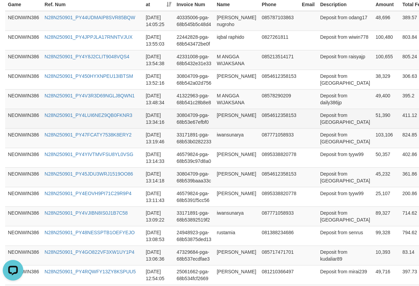
click at [373, 128] on td "51,390" at bounding box center [386, 119] width 27 height 20
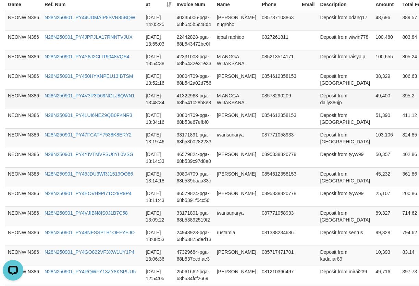
click at [373, 109] on td "49,400" at bounding box center [386, 99] width 27 height 20
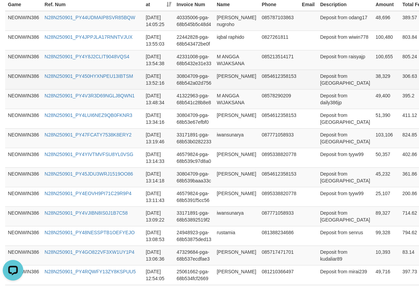
click at [373, 89] on td "38,329" at bounding box center [386, 80] width 27 height 20
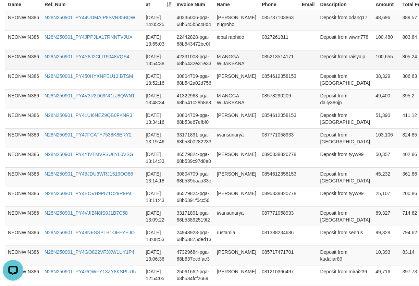
click at [373, 70] on td "100,655" at bounding box center [386, 60] width 27 height 20
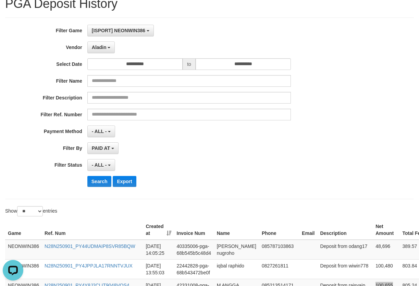
scroll to position [142, 0]
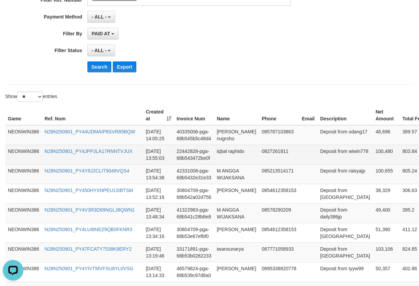
click at [373, 164] on td "100,480" at bounding box center [386, 155] width 27 height 20
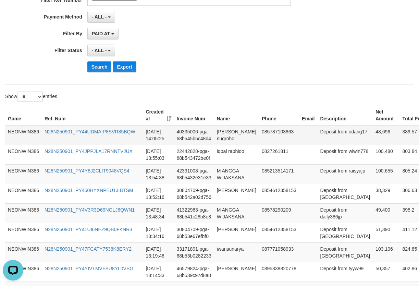
click at [373, 137] on td "48,696" at bounding box center [386, 135] width 27 height 20
click at [219, 143] on td "[PERSON_NAME] nugroho" at bounding box center [236, 135] width 45 height 20
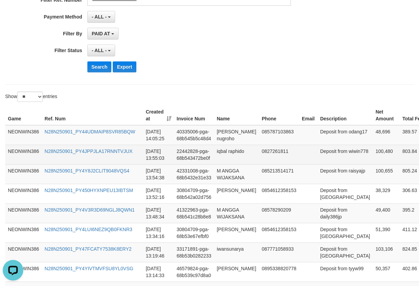
click at [238, 159] on td "iqbal raphido" at bounding box center [236, 155] width 45 height 20
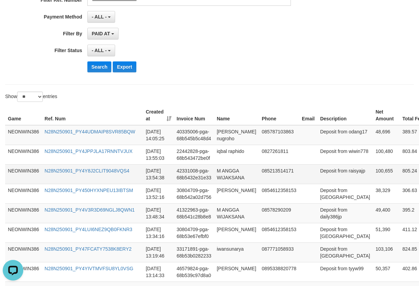
click at [226, 184] on td "M ANGGA WIJAKSANA" at bounding box center [236, 174] width 45 height 20
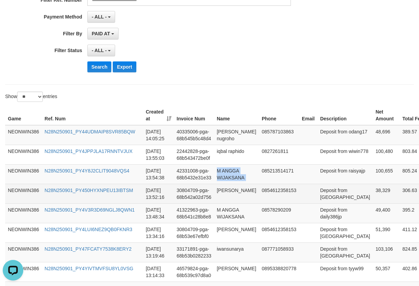
click at [236, 203] on td "[PERSON_NAME]" at bounding box center [236, 194] width 45 height 20
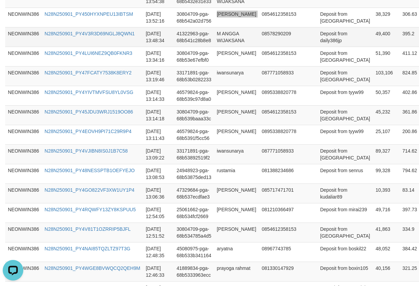
scroll to position [256, 0]
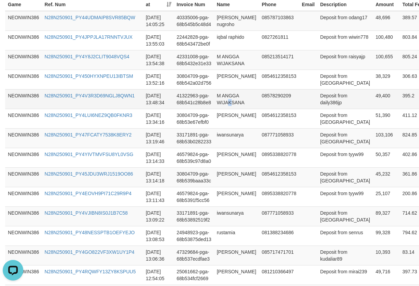
click at [230, 109] on td "M ANGGA WIJAKSANA" at bounding box center [236, 99] width 45 height 20
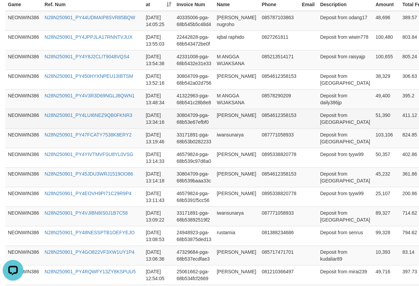
click at [231, 128] on td "[PERSON_NAME]" at bounding box center [236, 119] width 45 height 20
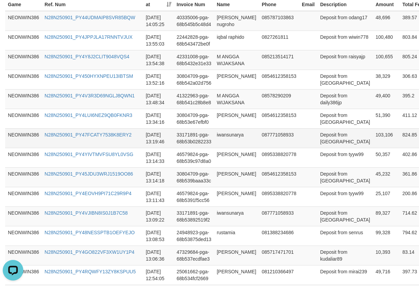
click at [235, 148] on td "iwansunarya" at bounding box center [236, 138] width 45 height 20
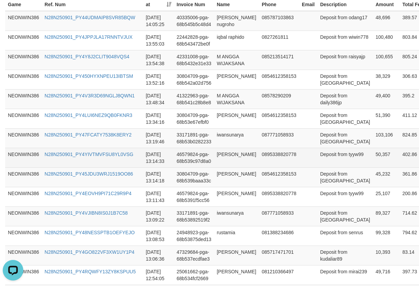
click at [232, 167] on td "[PERSON_NAME]" at bounding box center [236, 158] width 45 height 20
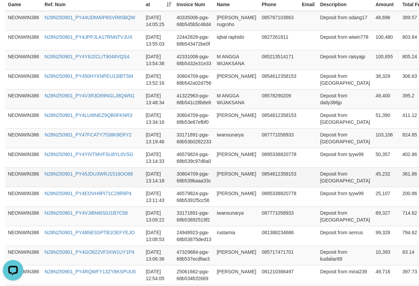
click at [238, 187] on td "[PERSON_NAME]" at bounding box center [236, 177] width 45 height 20
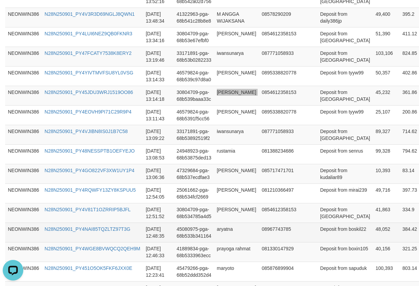
scroll to position [485, 0]
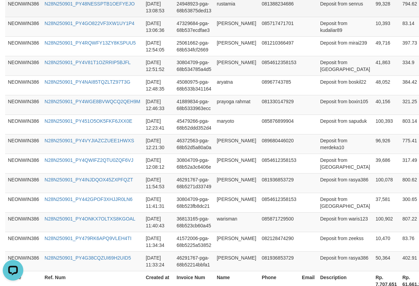
click at [227, 17] on td "rustamia" at bounding box center [236, 7] width 45 height 20
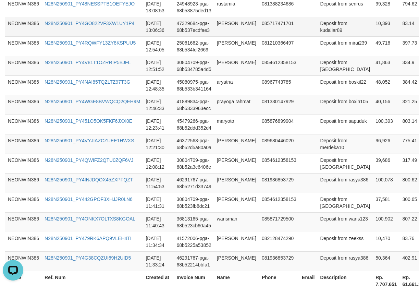
click at [216, 36] on td "[PERSON_NAME]" at bounding box center [236, 27] width 45 height 20
click at [229, 36] on td "[PERSON_NAME]" at bounding box center [236, 27] width 45 height 20
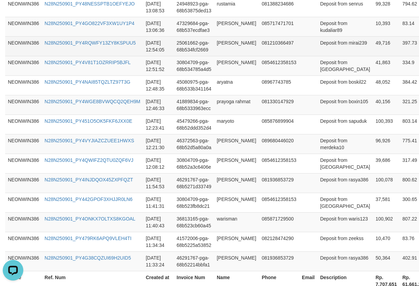
click at [223, 56] on td "[PERSON_NAME]" at bounding box center [236, 46] width 45 height 20
drag, startPoint x: 223, startPoint y: 111, endPoint x: 356, endPoint y: 171, distance: 145.3
click at [223, 56] on td "[PERSON_NAME]" at bounding box center [236, 46] width 45 height 20
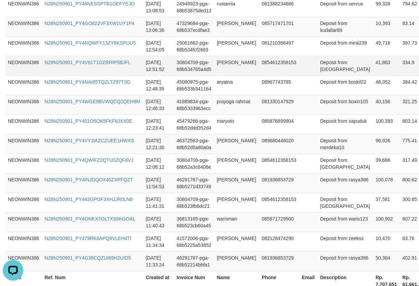
click at [224, 75] on td "[PERSON_NAME]" at bounding box center [236, 66] width 45 height 20
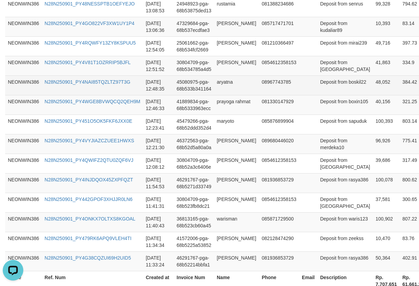
click at [218, 95] on td "aryatna" at bounding box center [236, 85] width 45 height 20
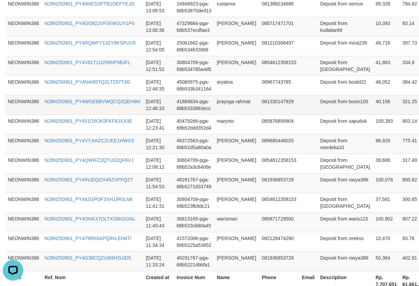
click at [241, 115] on td "prayoga rahmat" at bounding box center [236, 105] width 45 height 20
click at [229, 115] on td "prayoga rahmat" at bounding box center [236, 105] width 45 height 20
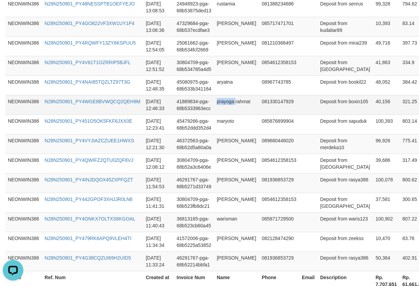
click at [229, 115] on td "prayoga rahmat" at bounding box center [236, 105] width 45 height 20
click at [228, 115] on td "prayoga rahmat" at bounding box center [236, 105] width 45 height 20
click at [219, 115] on td "prayoga rahmat" at bounding box center [236, 105] width 45 height 20
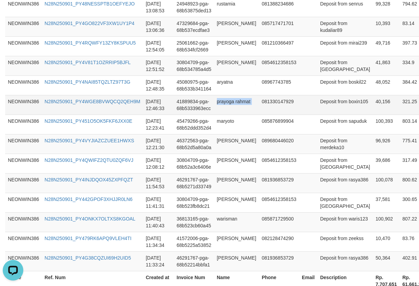
click at [219, 115] on td "prayoga rahmat" at bounding box center [236, 105] width 45 height 20
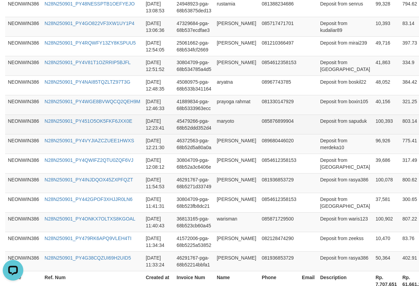
click at [219, 134] on td "maryoto" at bounding box center [236, 125] width 45 height 20
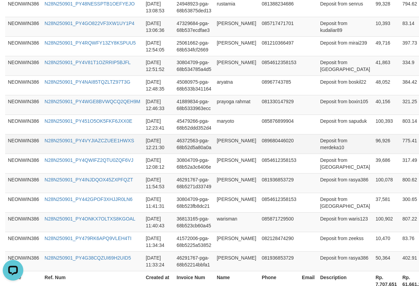
click at [224, 154] on td "[PERSON_NAME]" at bounding box center [236, 144] width 45 height 20
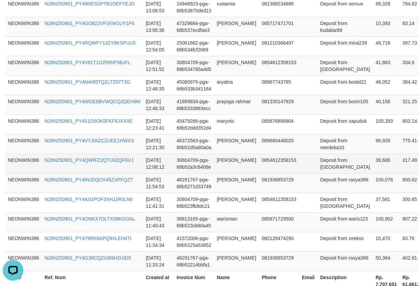
click at [229, 173] on td "[PERSON_NAME]" at bounding box center [236, 164] width 45 height 20
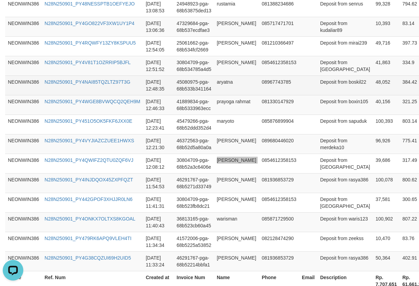
scroll to position [695, 0]
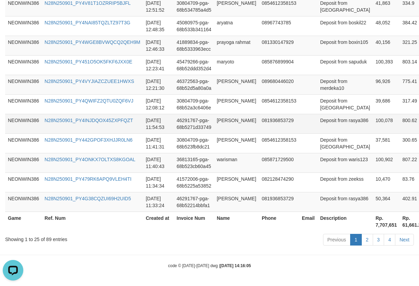
click at [225, 114] on td "[PERSON_NAME]" at bounding box center [236, 124] width 45 height 20
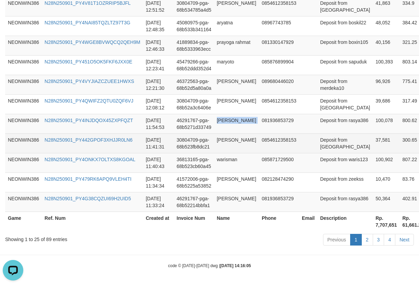
click at [227, 133] on td "[PERSON_NAME]" at bounding box center [236, 143] width 45 height 20
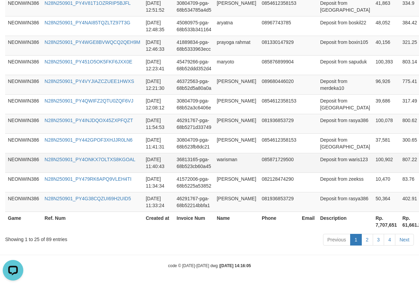
click at [226, 153] on td "warisman" at bounding box center [236, 163] width 45 height 20
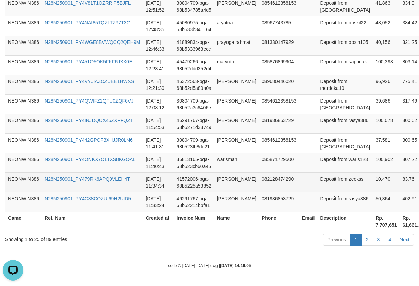
click at [216, 172] on td "[PERSON_NAME]" at bounding box center [236, 182] width 45 height 20
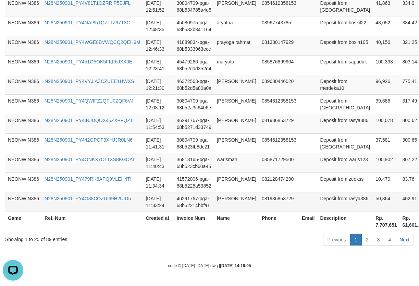
click at [227, 197] on td "[PERSON_NAME]" at bounding box center [236, 202] width 45 height 20
click at [317, 206] on td "Deposit from rasya386" at bounding box center [345, 202] width 56 height 20
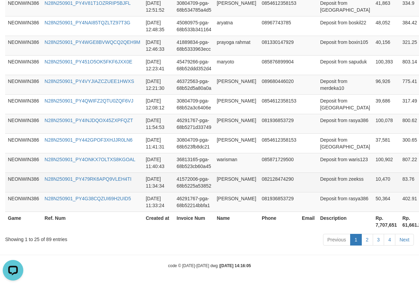
click at [320, 175] on td "Deposit from zeekss" at bounding box center [345, 182] width 56 height 20
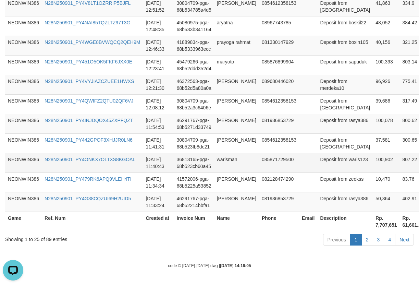
click at [322, 155] on td "Deposit from waris123" at bounding box center [345, 163] width 56 height 20
click at [318, 153] on td "Deposit from waris123" at bounding box center [345, 163] width 56 height 20
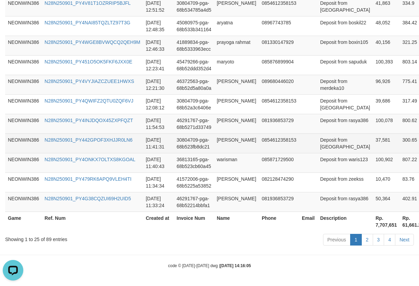
click at [320, 133] on td "Deposit from [GEOGRAPHIC_DATA]" at bounding box center [345, 143] width 56 height 20
click at [317, 133] on td "Deposit from [GEOGRAPHIC_DATA]" at bounding box center [345, 143] width 56 height 20
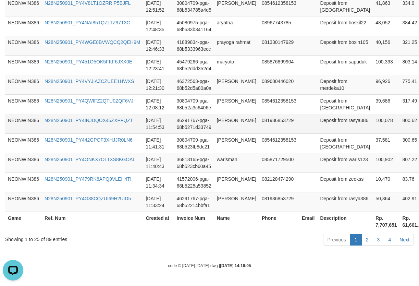
click at [320, 114] on td "Deposit from rasya386" at bounding box center [345, 124] width 56 height 20
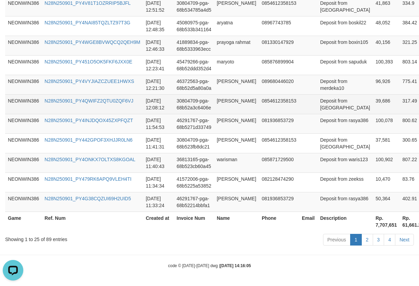
click at [322, 94] on td "Deposit from [GEOGRAPHIC_DATA]" at bounding box center [345, 104] width 56 height 20
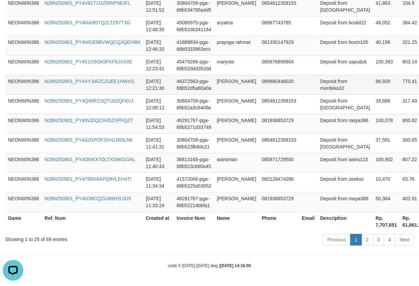
click at [319, 75] on td "Deposit from merdeka10" at bounding box center [345, 85] width 56 height 20
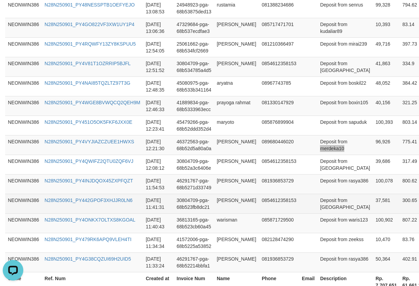
scroll to position [467, 0]
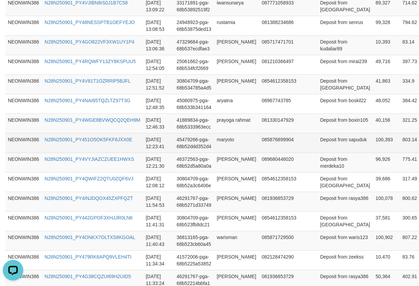
click at [318, 153] on td "Deposit from sapuduk" at bounding box center [345, 143] width 56 height 20
click at [317, 153] on td "Deposit from sapuduk" at bounding box center [345, 143] width 56 height 20
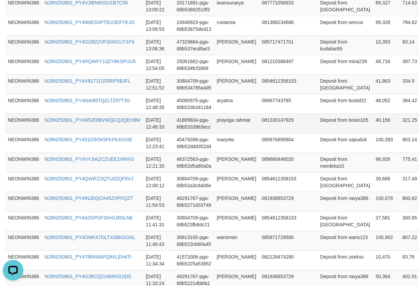
click at [326, 133] on td "Deposit from boxin105" at bounding box center [345, 123] width 56 height 20
click at [317, 133] on td "Deposit from boxin105" at bounding box center [345, 123] width 56 height 20
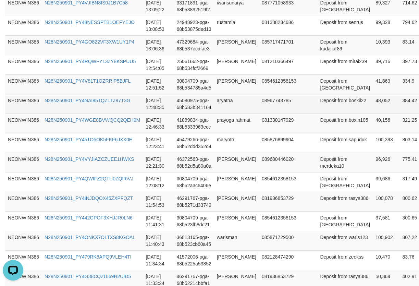
click at [317, 113] on td "Deposit from boskil22" at bounding box center [345, 104] width 56 height 20
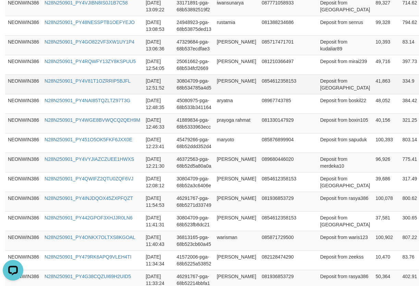
click at [317, 94] on td "Deposit from [GEOGRAPHIC_DATA]" at bounding box center [345, 84] width 56 height 20
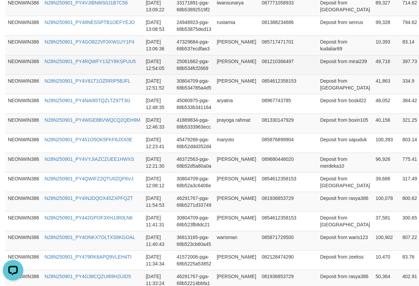
click at [318, 74] on td "Deposit from mirai239" at bounding box center [345, 65] width 56 height 20
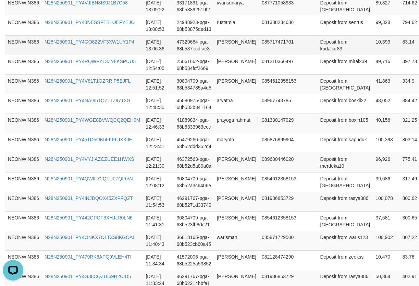
click at [317, 55] on td "Deposit from kudaliar89" at bounding box center [345, 45] width 56 height 20
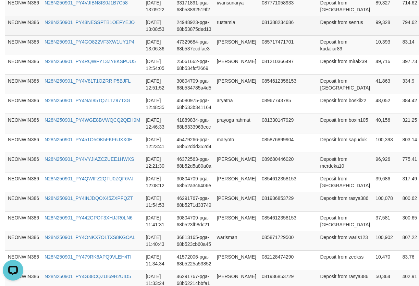
click at [330, 35] on td "Deposit from senrus" at bounding box center [345, 26] width 56 height 20
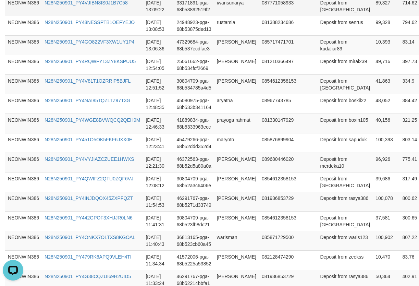
click at [319, 16] on td "Deposit from [GEOGRAPHIC_DATA]" at bounding box center [345, 6] width 56 height 20
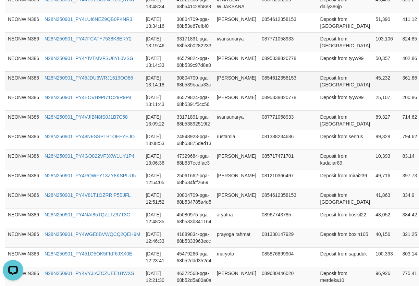
click at [317, 91] on td "Deposit from [GEOGRAPHIC_DATA]" at bounding box center [345, 81] width 56 height 20
click at [321, 52] on td "Deposit from [GEOGRAPHIC_DATA]" at bounding box center [345, 42] width 56 height 20
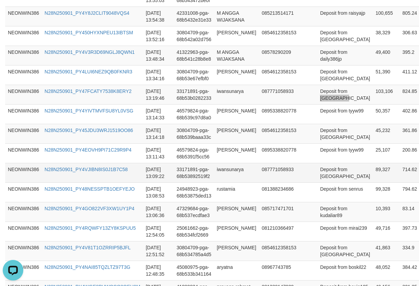
scroll to position [238, 0]
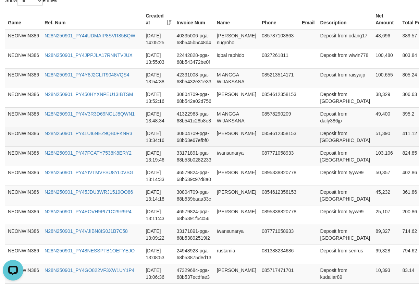
click at [317, 146] on td "Deposit from [GEOGRAPHIC_DATA]" at bounding box center [345, 137] width 56 height 20
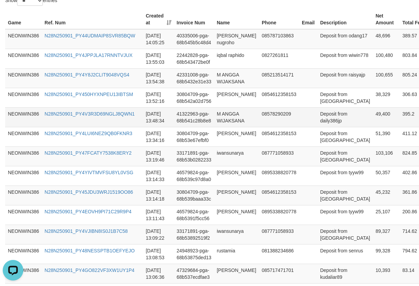
click at [320, 127] on td "Deposit from daily386jp" at bounding box center [345, 117] width 56 height 20
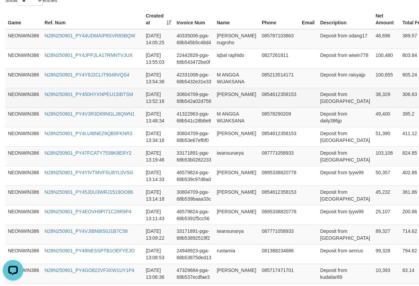
click at [321, 107] on td "Deposit from [GEOGRAPHIC_DATA]" at bounding box center [345, 98] width 56 height 20
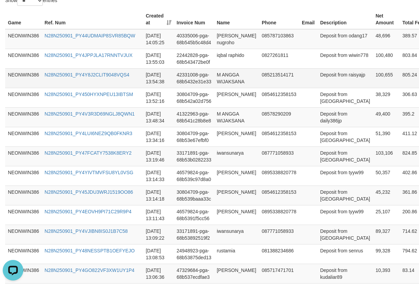
click at [319, 88] on td "Deposit from raisyajp" at bounding box center [345, 78] width 56 height 20
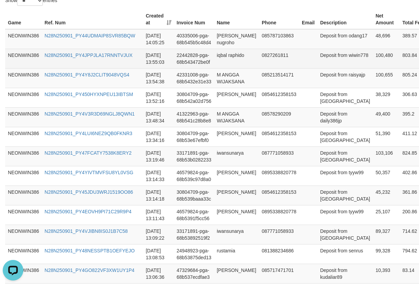
click at [321, 68] on td "Deposit from wiwin778" at bounding box center [345, 59] width 56 height 20
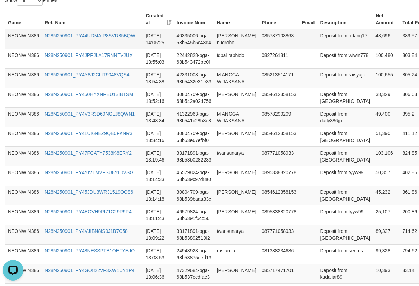
click at [317, 49] on td "Deposit from odang17" at bounding box center [345, 39] width 56 height 20
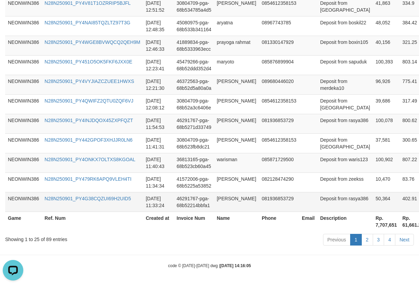
scroll to position [695, 0]
click at [373, 224] on th "Rp. 7,707,651" at bounding box center [386, 222] width 27 height 20
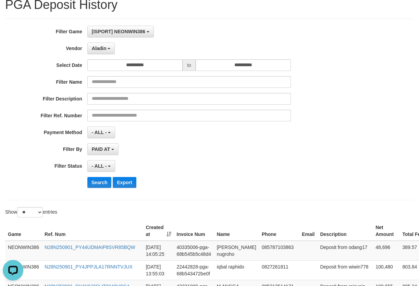
scroll to position [0, 0]
